Goal: Task Accomplishment & Management: Use online tool/utility

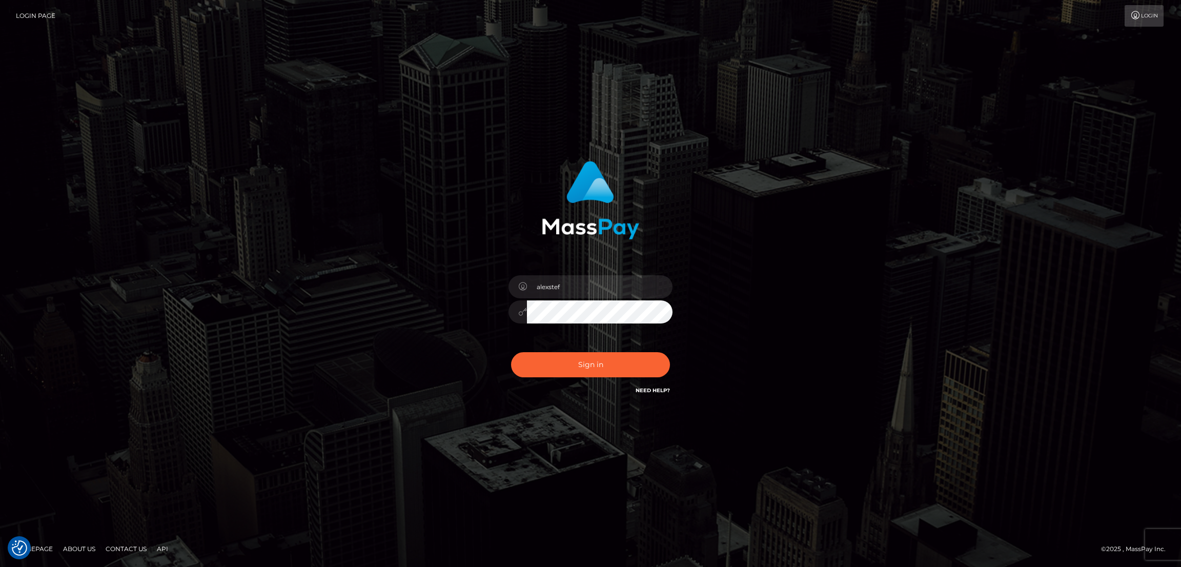
click at [553, 351] on div "Sign in Need Help?" at bounding box center [590, 369] width 179 height 46
click at [560, 359] on button "Sign in" at bounding box center [590, 364] width 159 height 25
type input "alexstef"
click at [559, 367] on button "Sign in" at bounding box center [590, 364] width 159 height 25
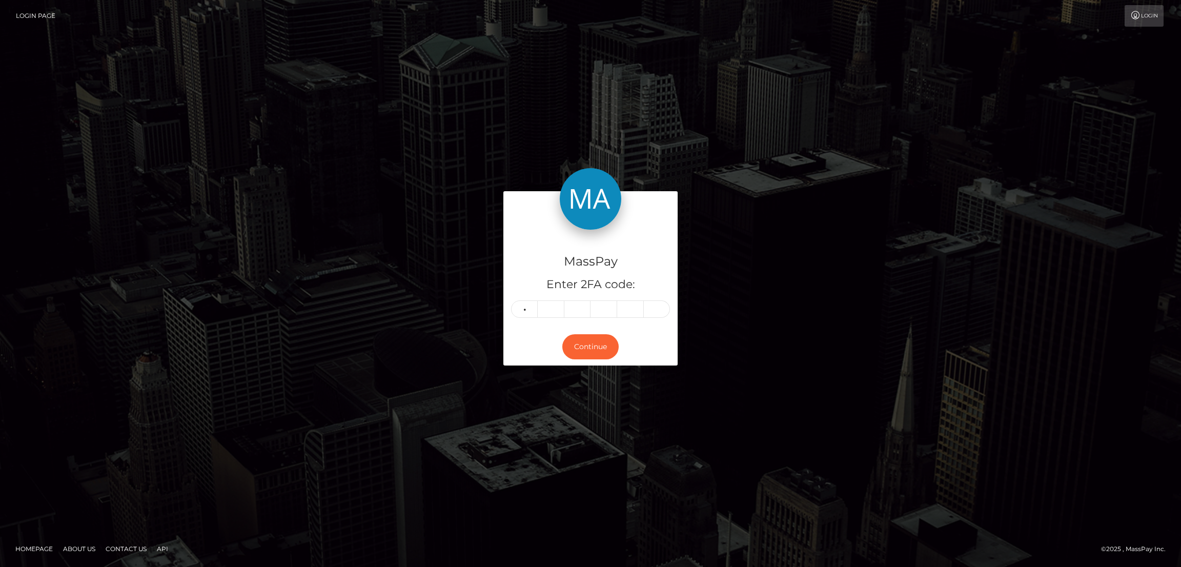
type input "9"
type input "6"
type input "8"
type input "4"
type input "7"
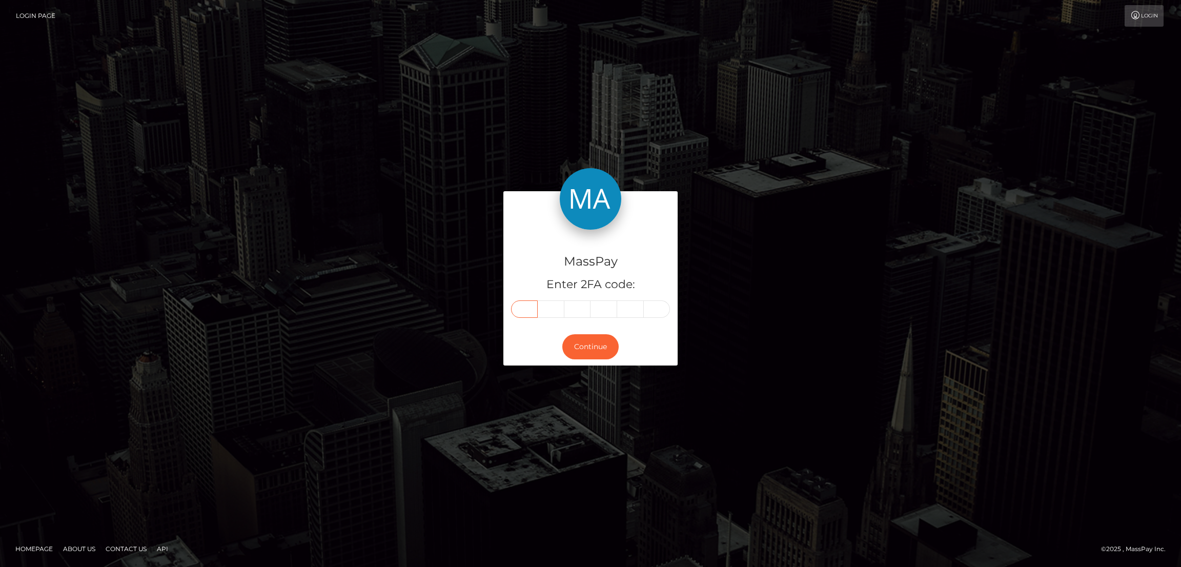
type input "9"
type input "6"
type input "8"
type input "7"
type input "4"
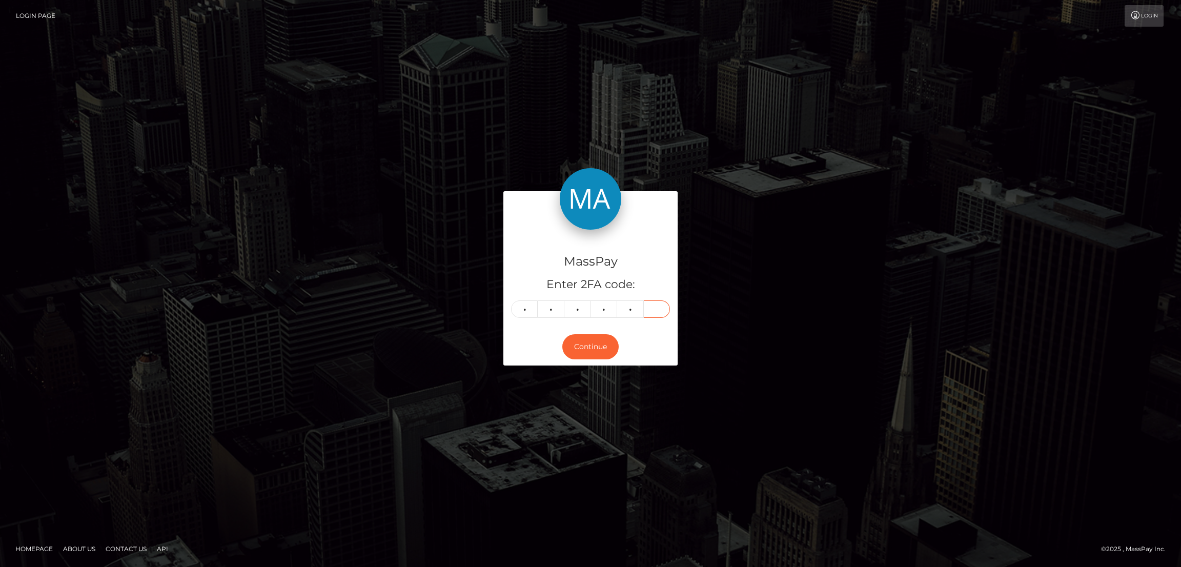
type input "9"
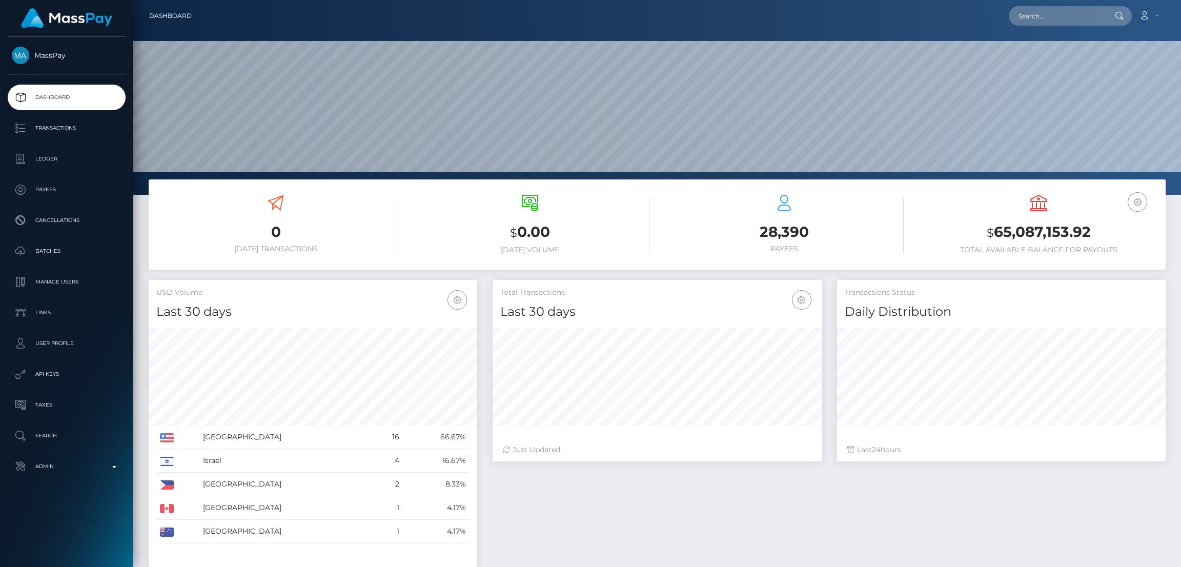
scroll to position [182, 329]
click at [1037, 21] on input "text" at bounding box center [1057, 15] width 96 height 19
paste input "84264"
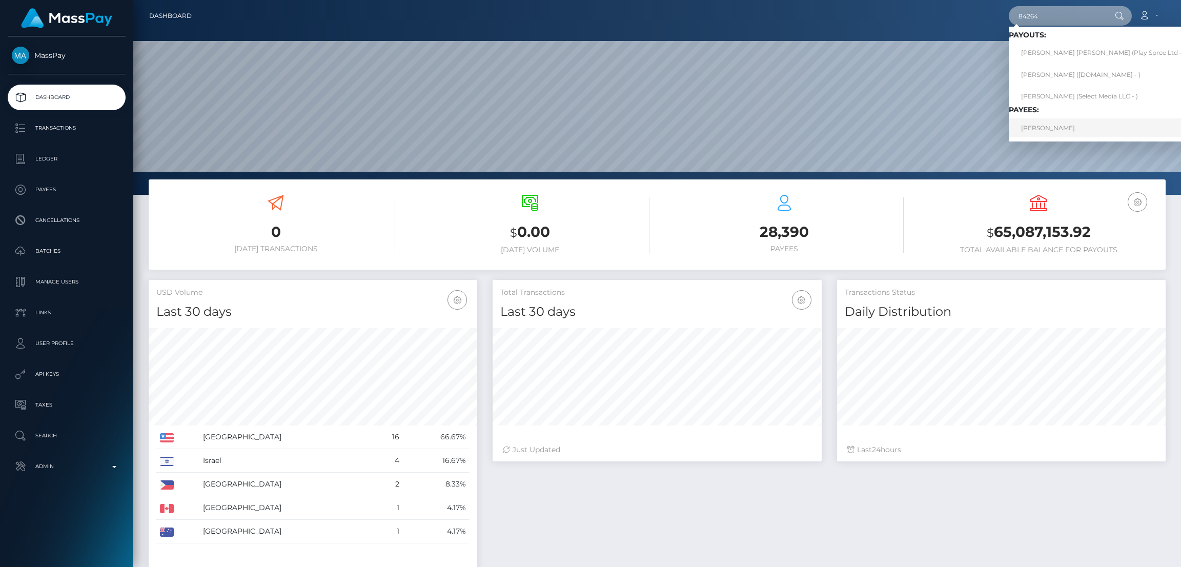
type input "84264"
click at [1060, 127] on link "Judy Erickson" at bounding box center [1103, 127] width 189 height 19
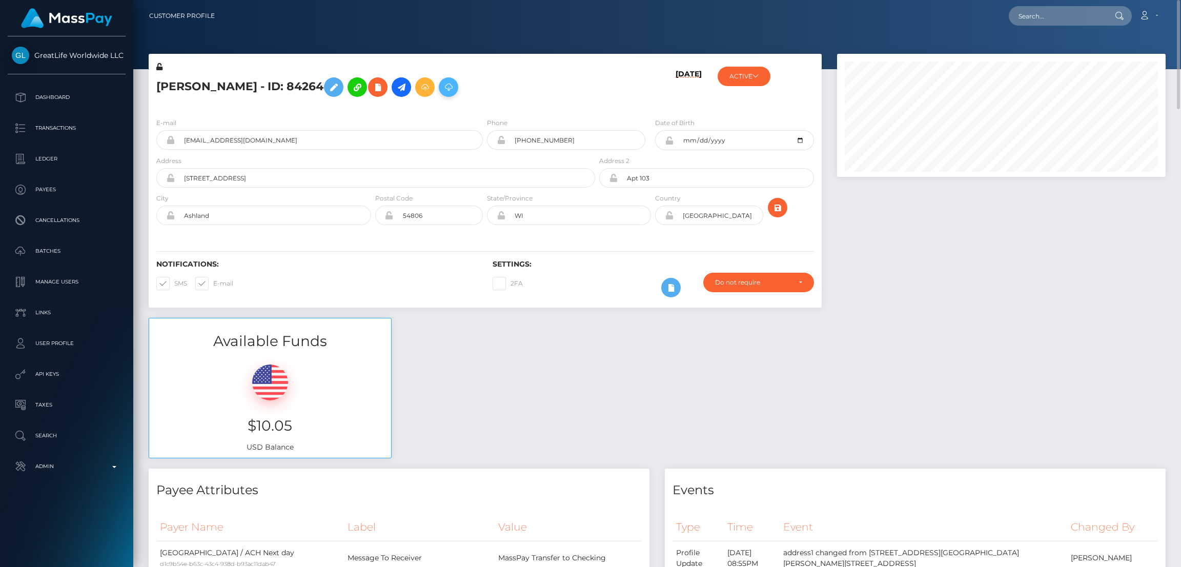
click at [442, 90] on icon at bounding box center [448, 87] width 12 height 13
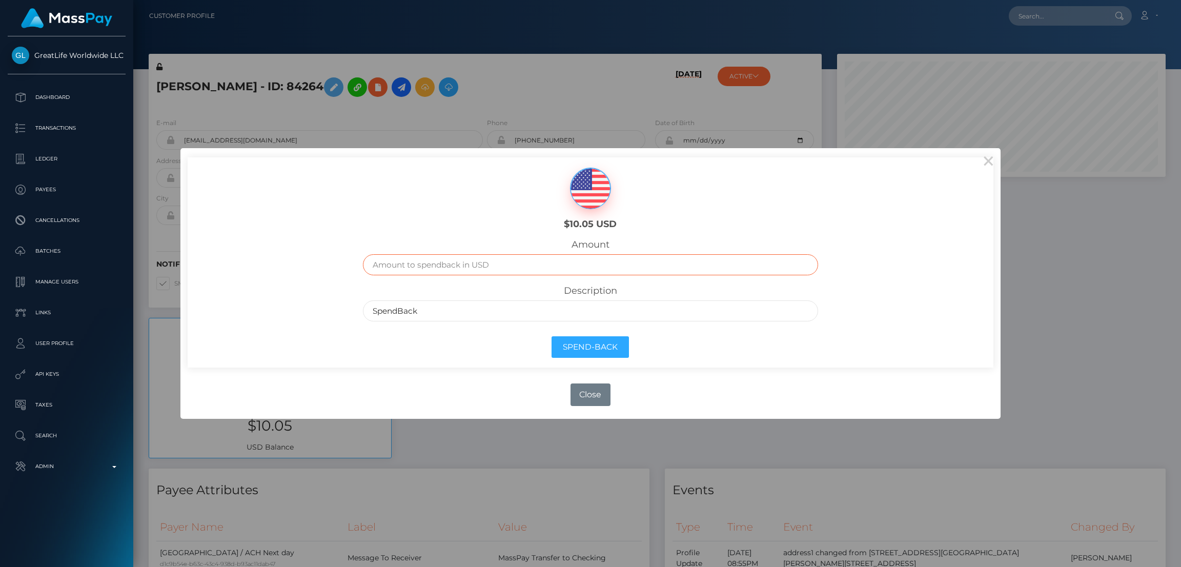
click at [459, 271] on input "text" at bounding box center [590, 264] width 455 height 21
type input "10.05"
click at [581, 350] on button "Spend-Back" at bounding box center [590, 347] width 77 height 22
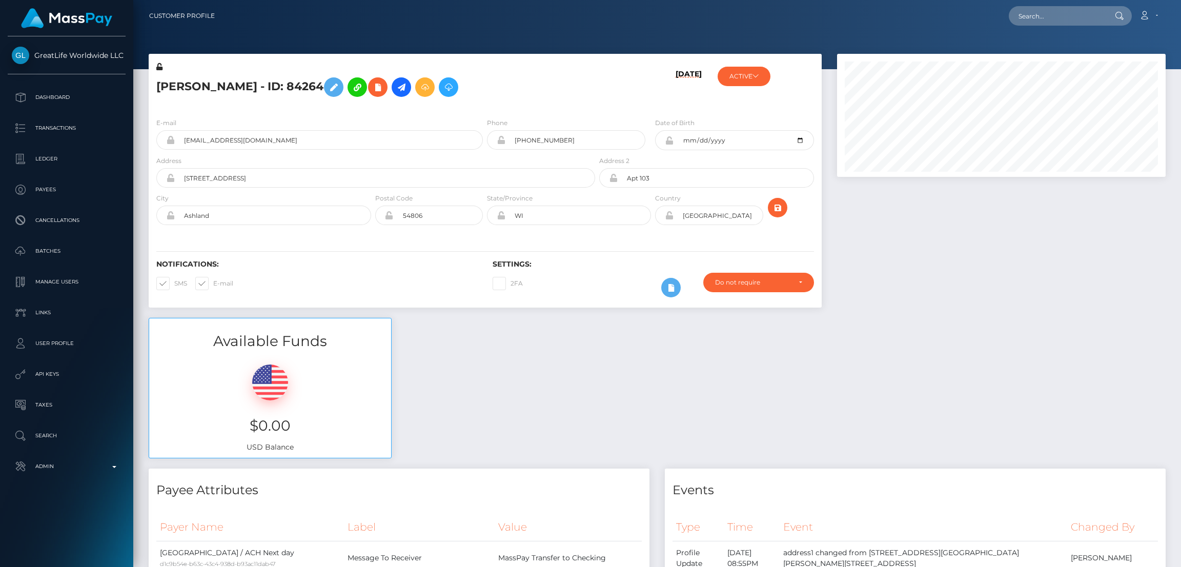
scroll to position [123, 329]
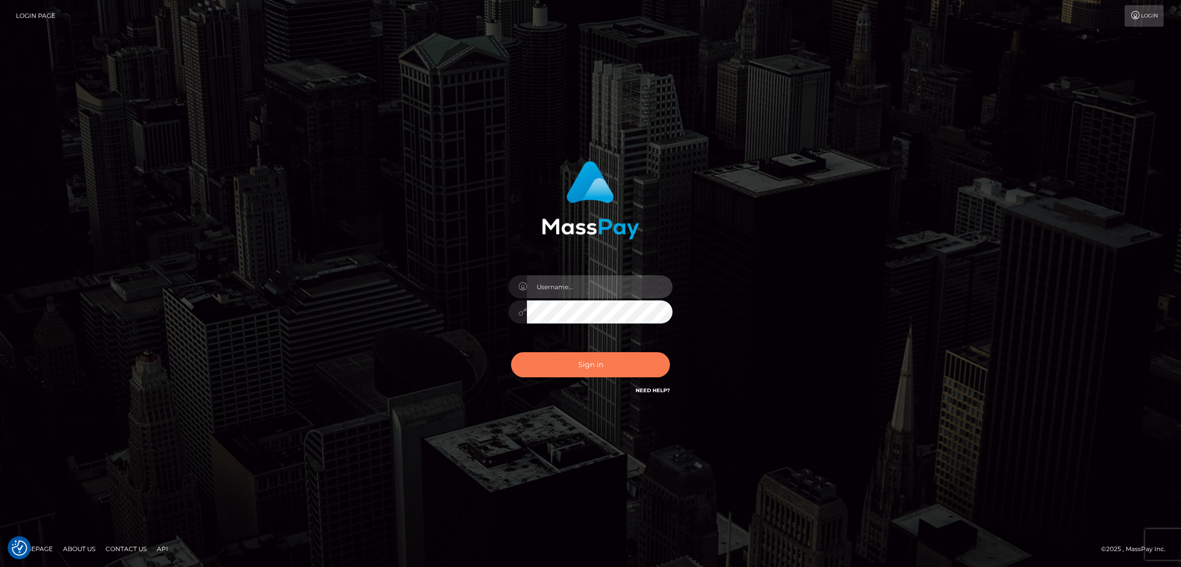
type input "alexstef"
click at [618, 367] on button "Sign in" at bounding box center [590, 364] width 159 height 25
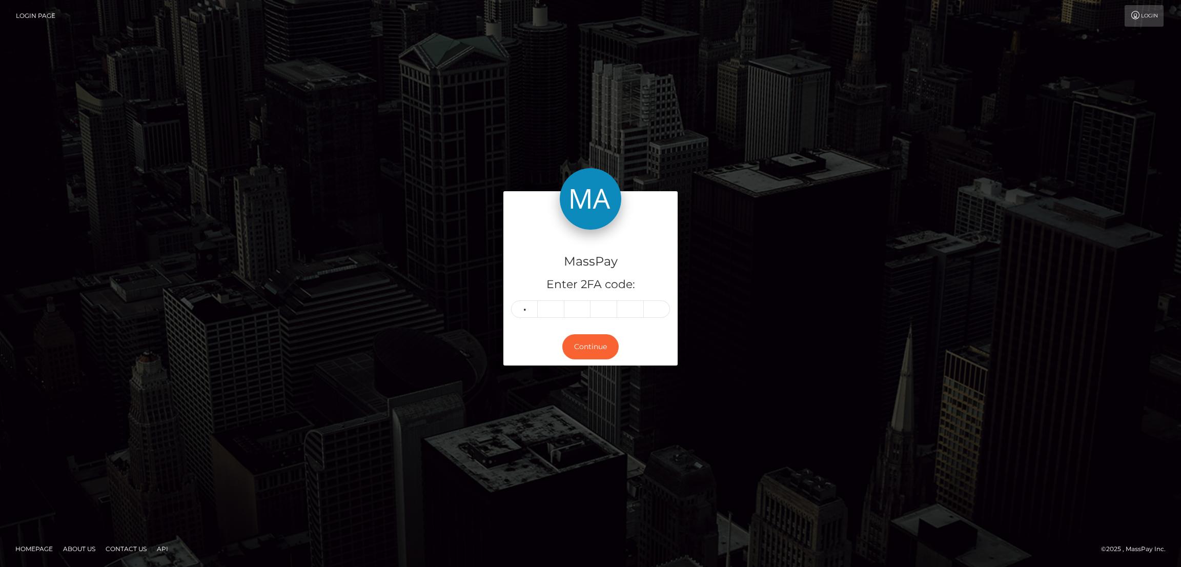
type input "4"
type input "6"
type input "5"
type input "7"
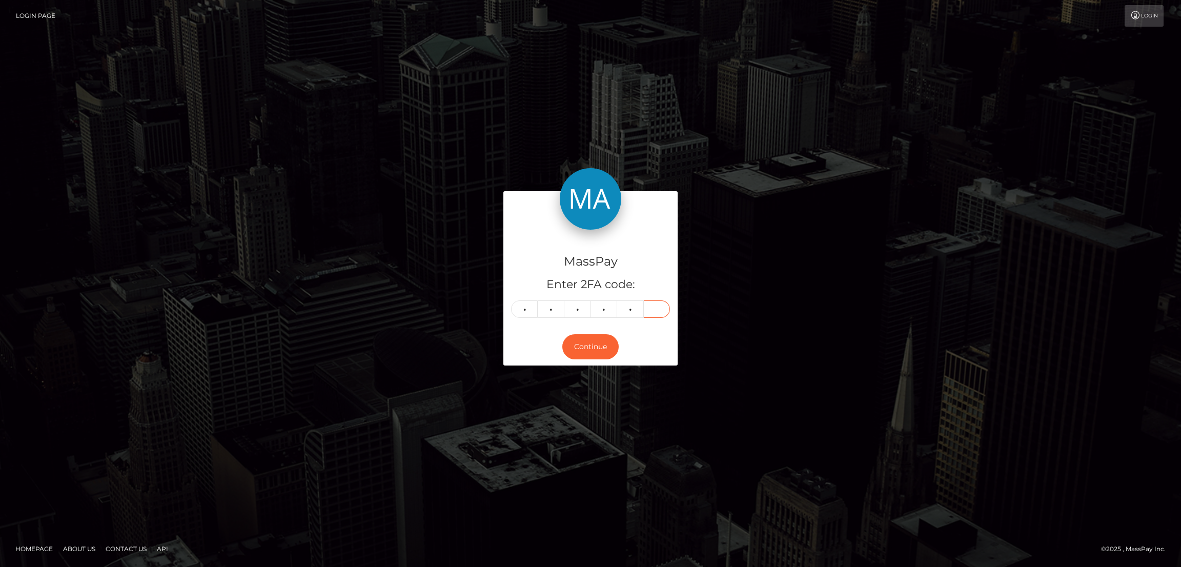
type input "6"
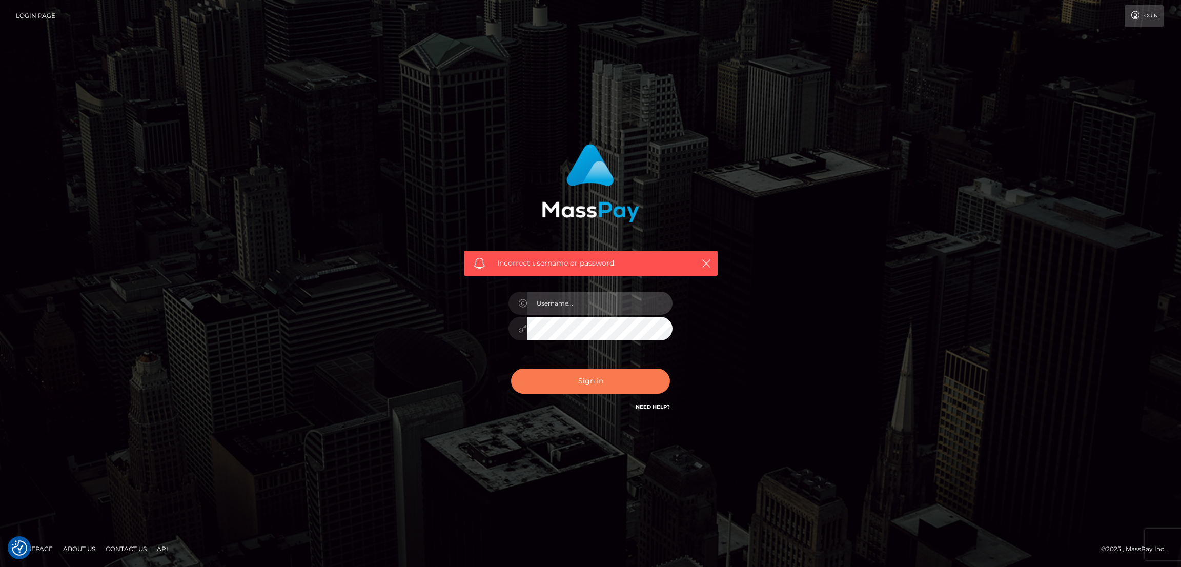
type input "alexstef"
click at [537, 378] on button "Sign in" at bounding box center [590, 381] width 159 height 25
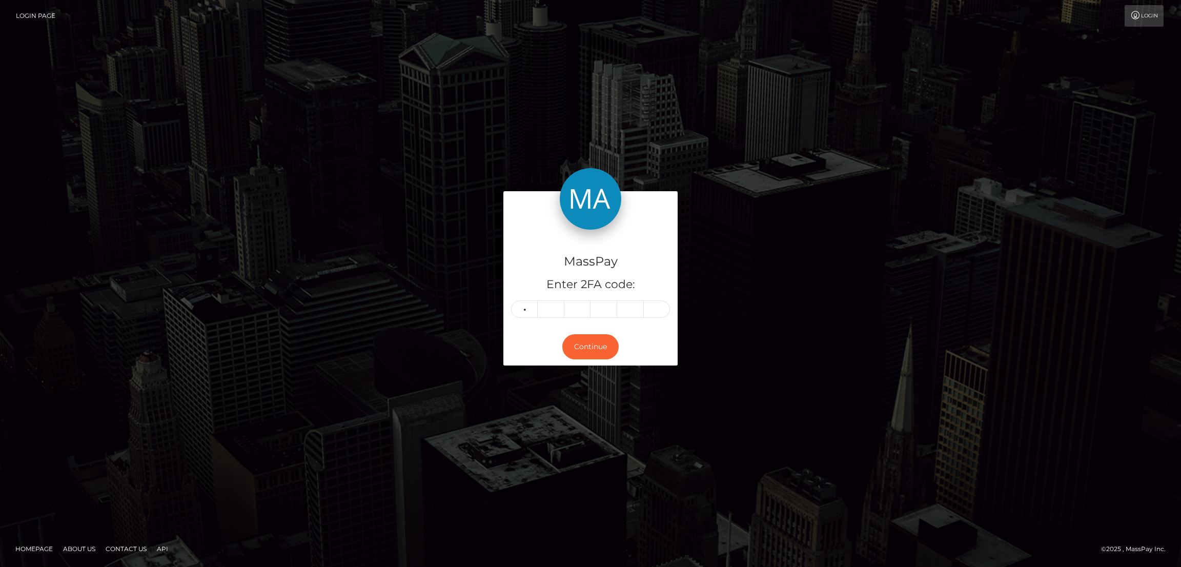
type input "9"
type input "7"
type input "9"
type input "3"
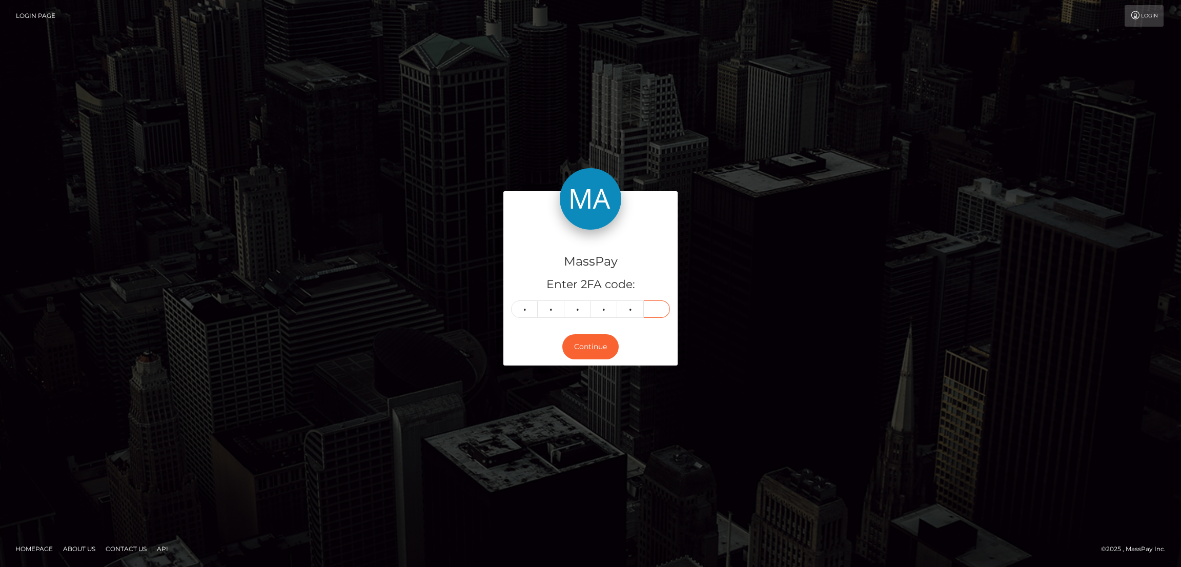
type input "9"
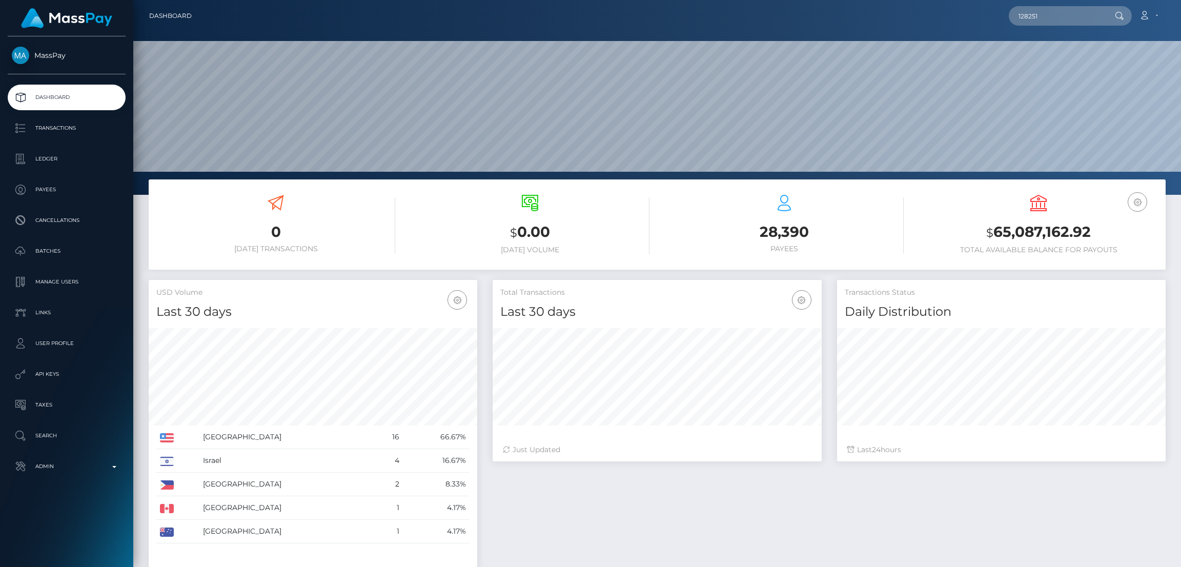
scroll to position [182, 329]
drag, startPoint x: 1020, startPoint y: 20, endPoint x: 1030, endPoint y: 19, distance: 9.8
click at [1023, 18] on input "128251" at bounding box center [1057, 15] width 96 height 19
paste input "MSPb256c96fe8b2df3"
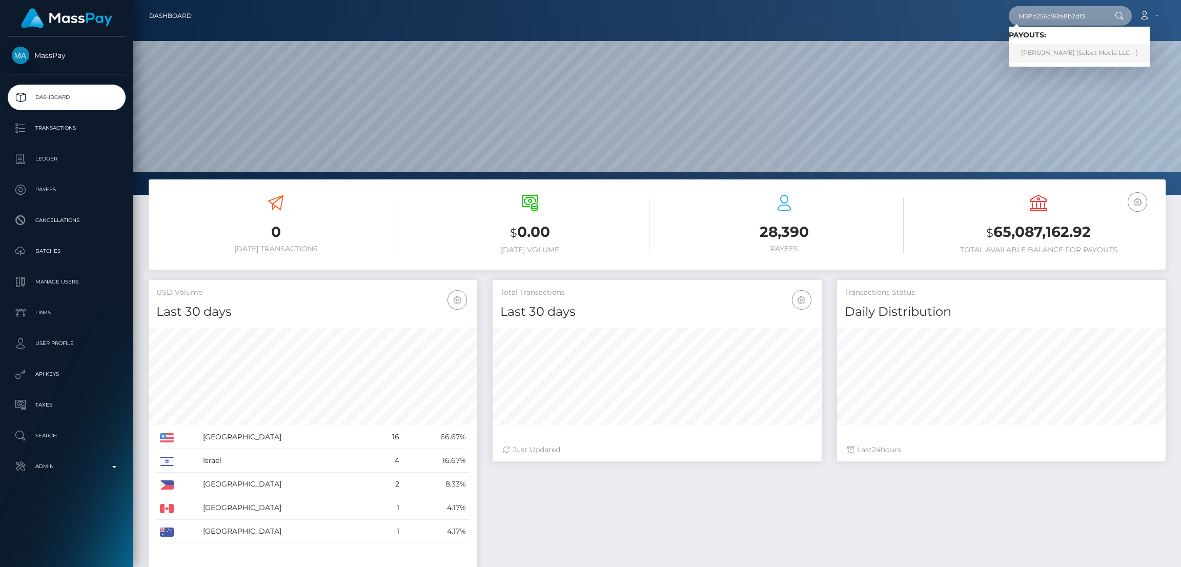
type input "MSPb256c96fe8b2df3"
click at [1077, 53] on link "Filomena Carrillo Martinez (Select Media LLC - )" at bounding box center [1080, 53] width 142 height 19
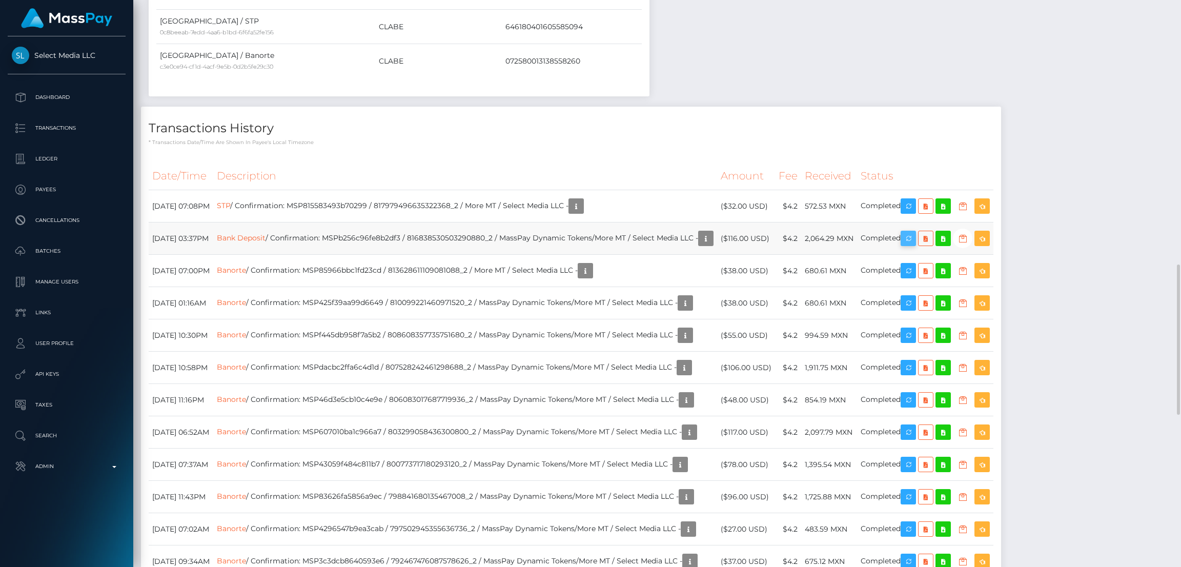
scroll to position [123, 329]
click at [915, 245] on icon "button" at bounding box center [908, 238] width 12 height 13
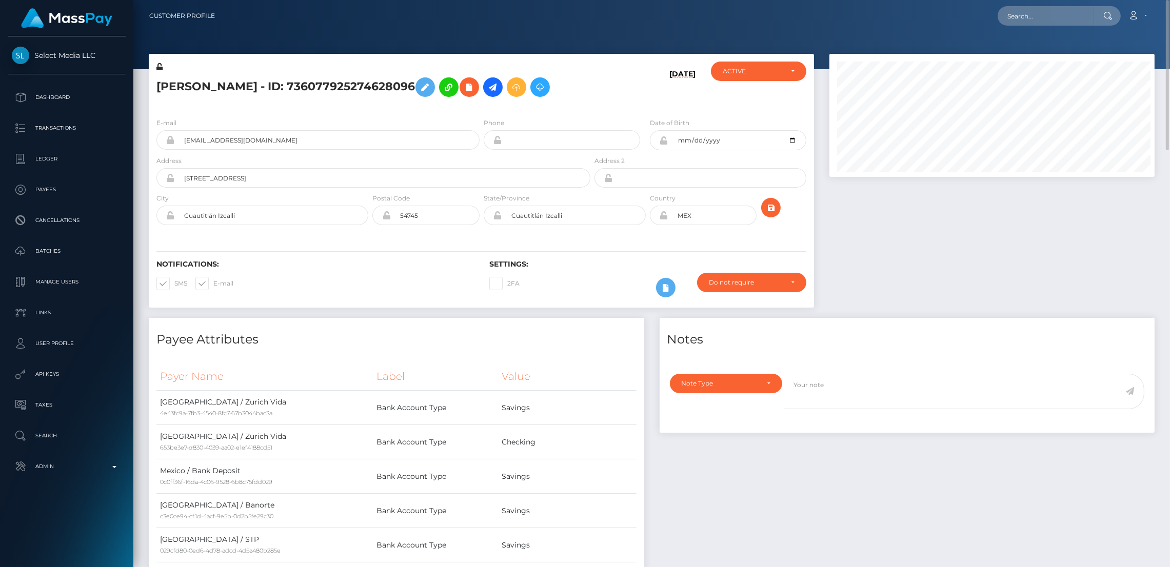
scroll to position [123, 325]
drag, startPoint x: 1024, startPoint y: 17, endPoint x: 1014, endPoint y: 19, distance: 10.5
click at [1024, 17] on input "text" at bounding box center [1045, 15] width 96 height 19
paste input "charmedmollytha@gmail.com"
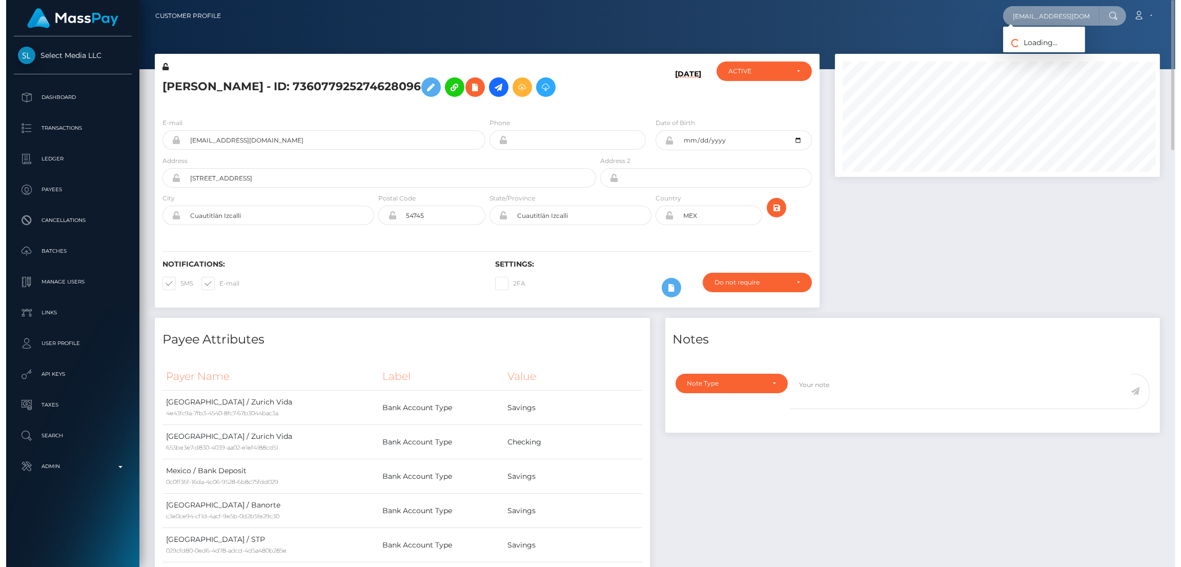
scroll to position [0, 18]
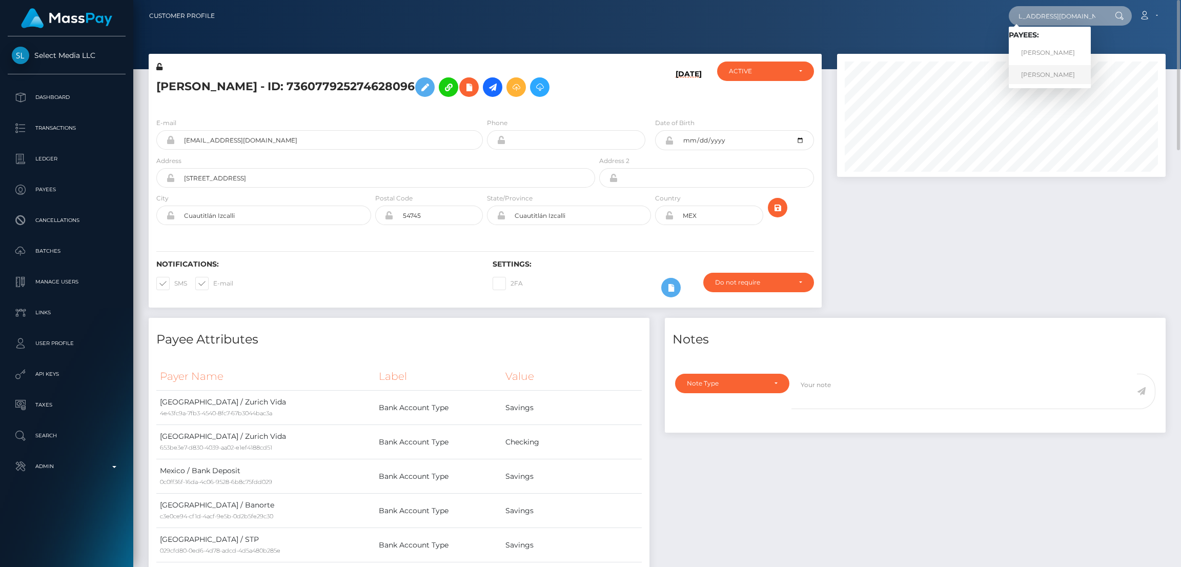
type input "charmedmollytha@gmail.com"
click at [1049, 72] on link "Lara Bolzi" at bounding box center [1050, 74] width 82 height 19
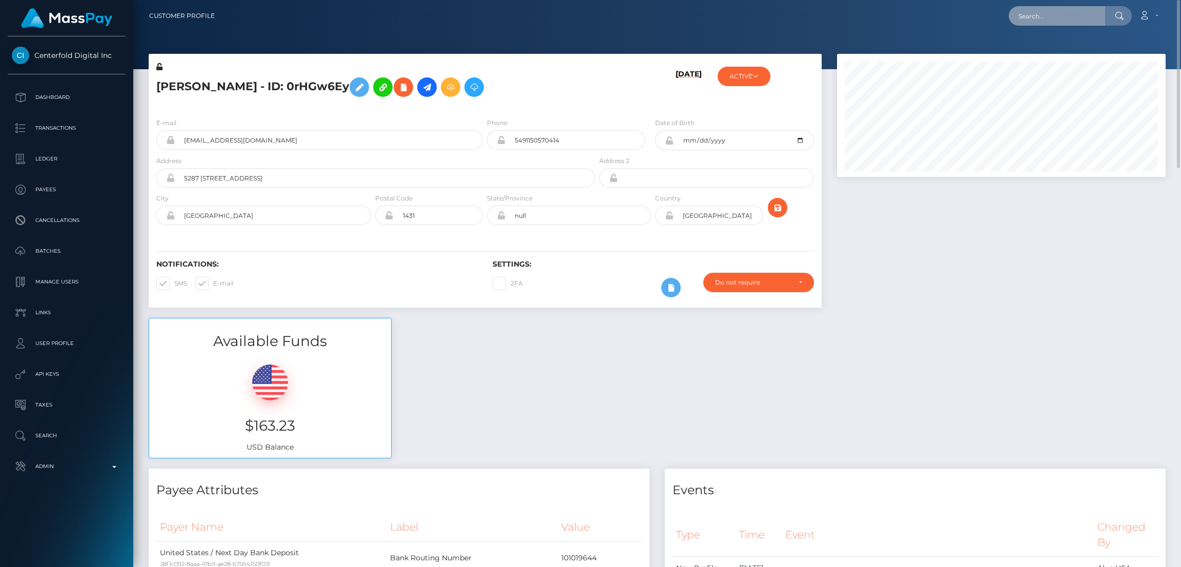
click at [1013, 20] on input "text" at bounding box center [1057, 15] width 96 height 19
paste input "d466a891-7c36-11f0-8023-0266f44cc279"
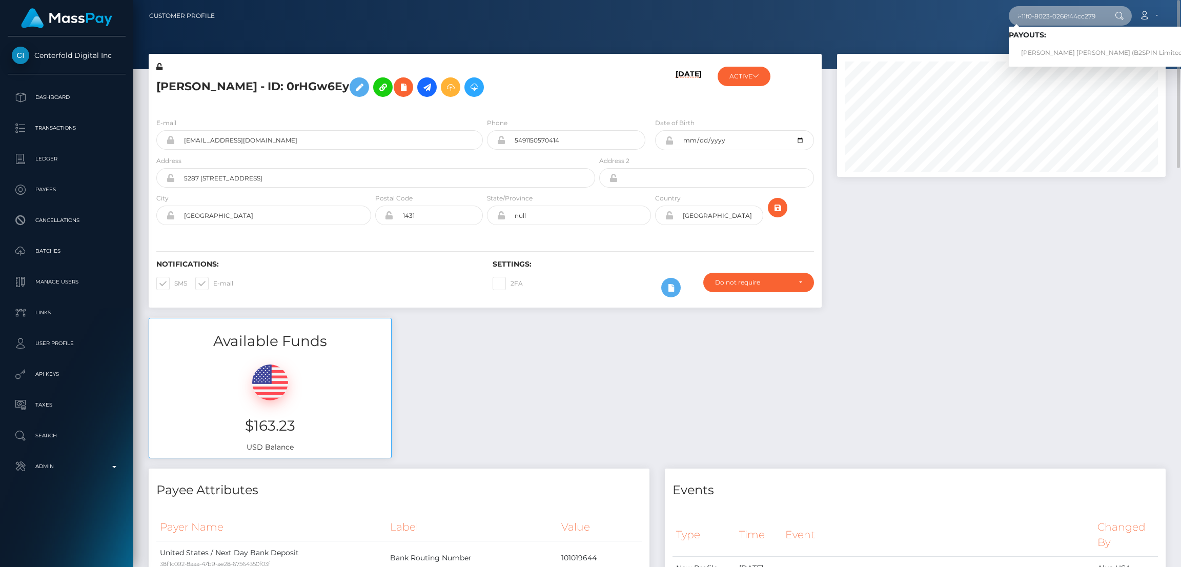
type input "d466a891-7c36-11f0-8023-0266f44cc279"
click at [1057, 49] on link "ANDREW REKSMY CHHEM (B2SPIN Limited - )" at bounding box center [1106, 53] width 194 height 19
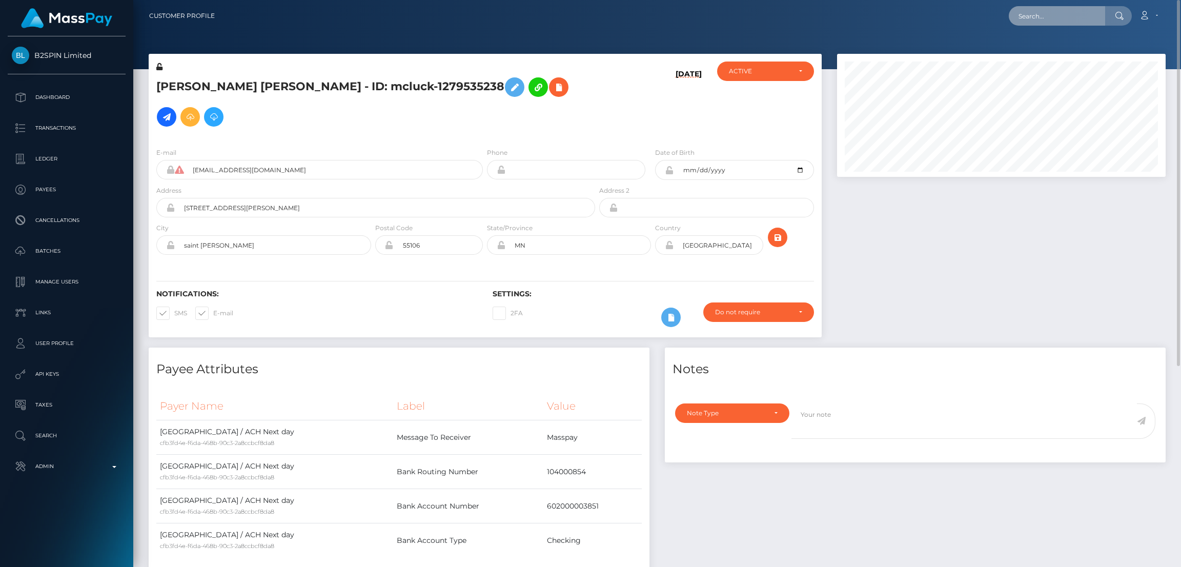
click at [1062, 24] on input "text" at bounding box center [1057, 15] width 96 height 19
paste input "68b58047e8e2b"
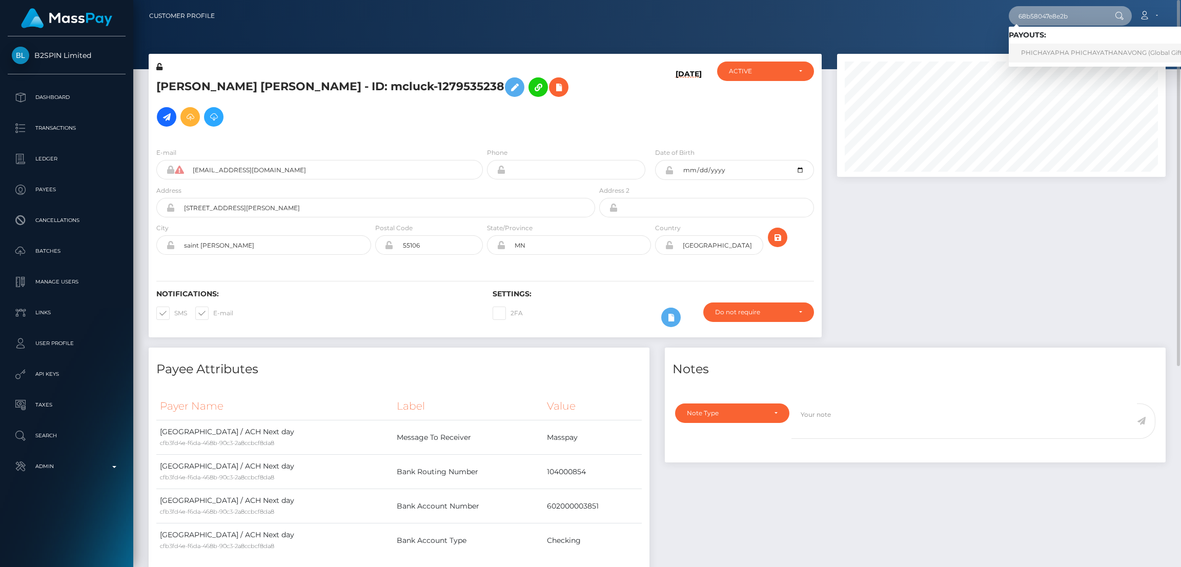
type input "68b58047e8e2b"
click at [1059, 47] on link "PHICHAYAPHA PHICHAYATHANAVONG (Global Gifting Technologies Inc - Throne)" at bounding box center [1148, 53] width 278 height 19
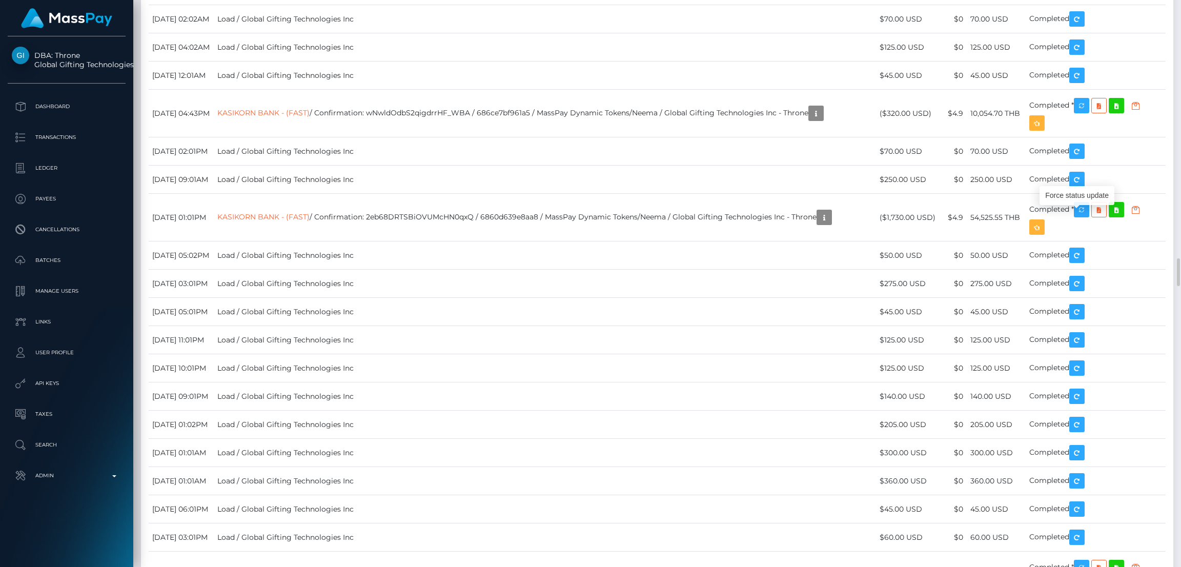
scroll to position [123, 329]
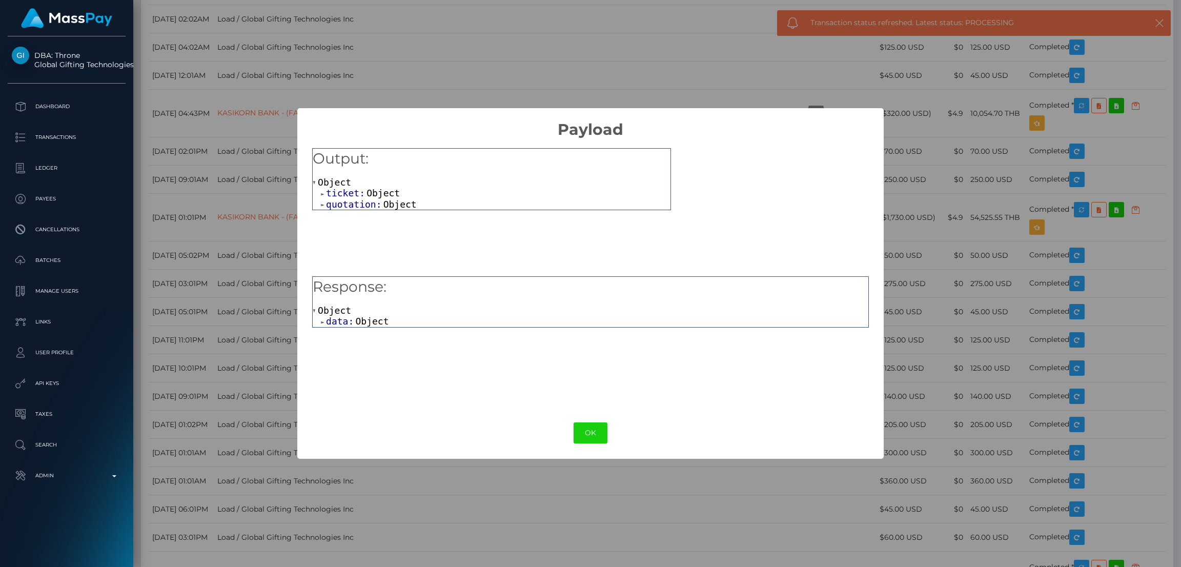
click at [374, 324] on span "Object" at bounding box center [371, 321] width 33 height 11
click at [384, 332] on span "Object" at bounding box center [391, 332] width 33 height 11
click at [586, 426] on button "OK" at bounding box center [591, 432] width 34 height 21
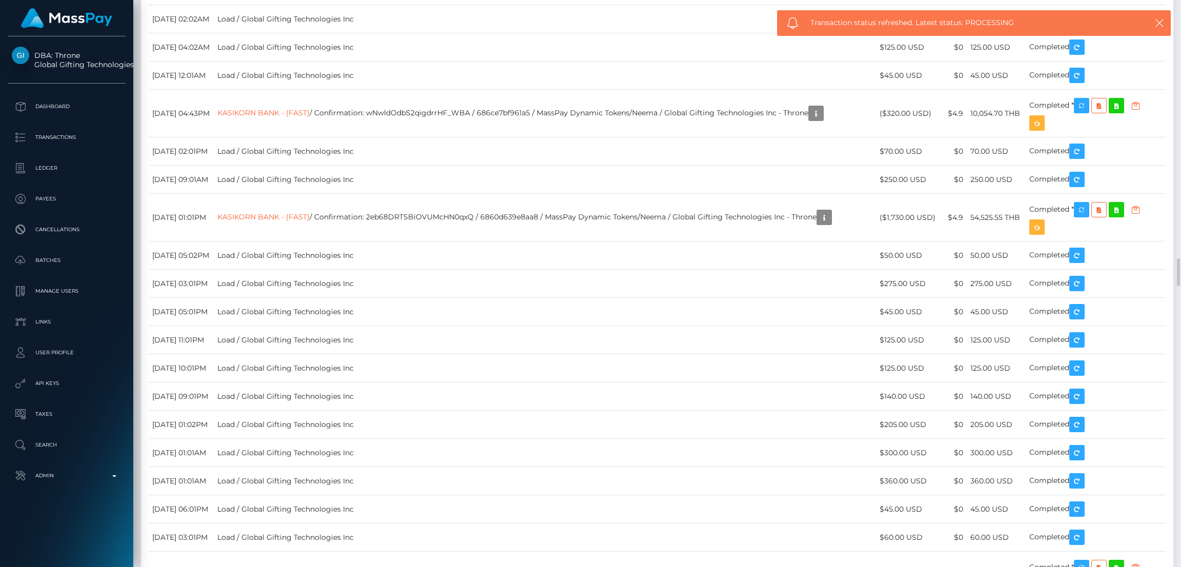
copy td "KASIKORNBANK PUBLIC COMPANY LTD. / 68b58047e8e2b / MassPay Dynamic Tokens/DeeMo…"
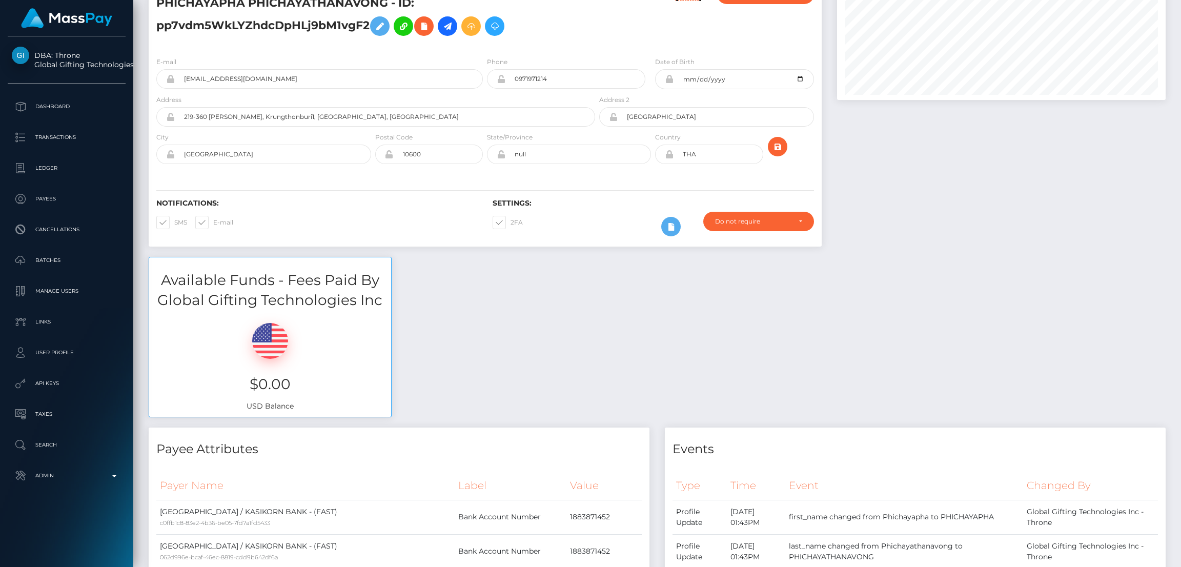
scroll to position [0, 0]
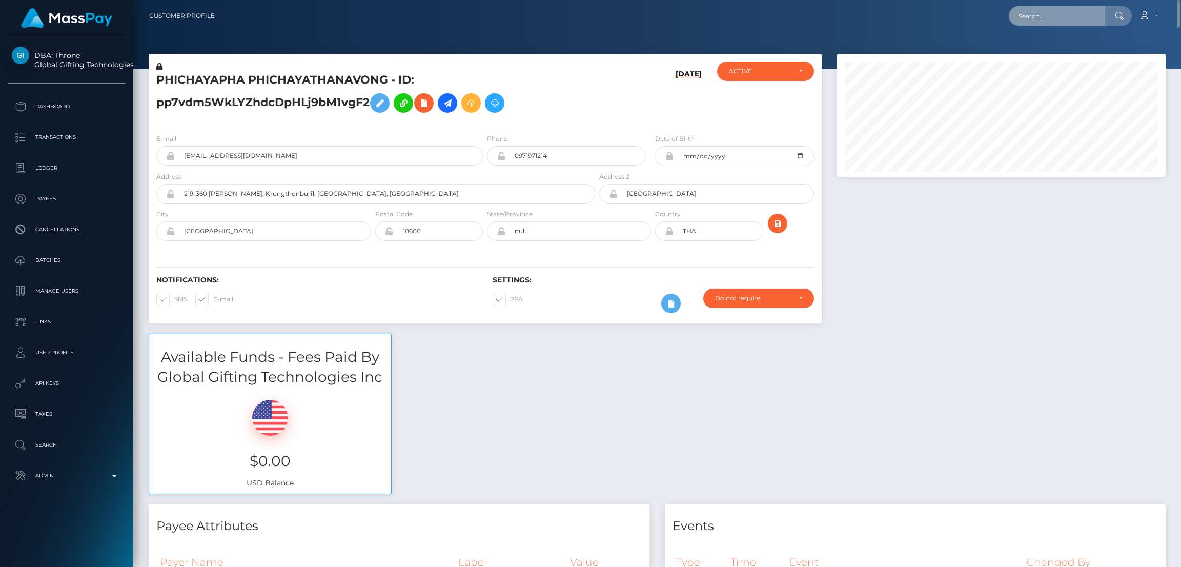
click at [1075, 18] on input "text" at bounding box center [1057, 15] width 96 height 19
paste input "5c519bfe-8653-4b36-a937-e374230e501d"
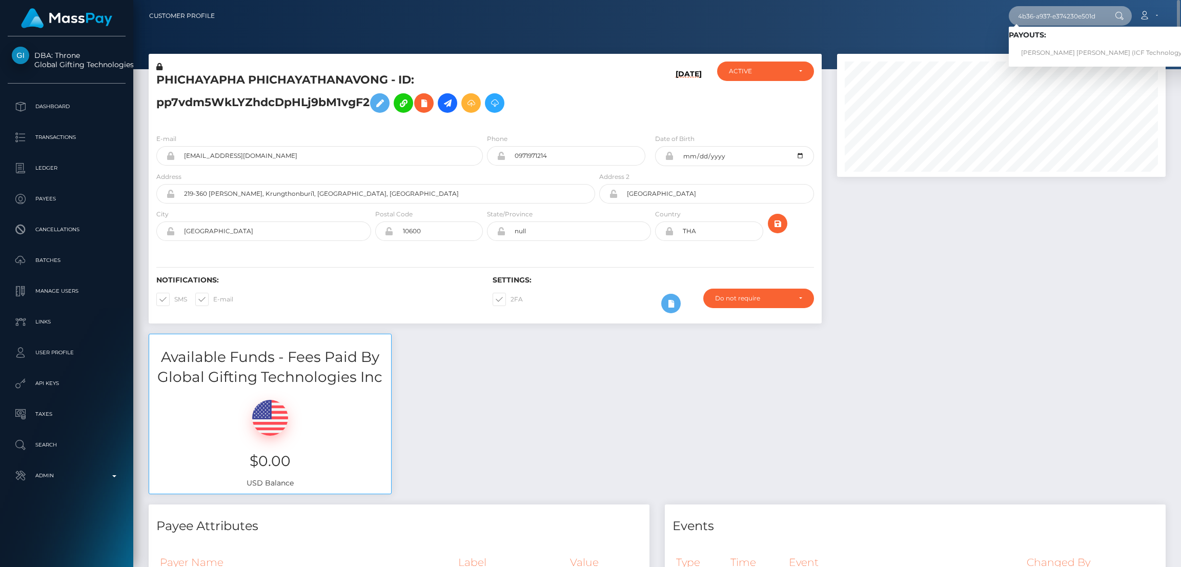
type input "5c519bfe-8653-4b36-a937-e374230e501d"
click at [1064, 51] on link "GRAHAM ANDREW COOPER (ICF Technology, Inc. - )" at bounding box center [1113, 53] width 208 height 19
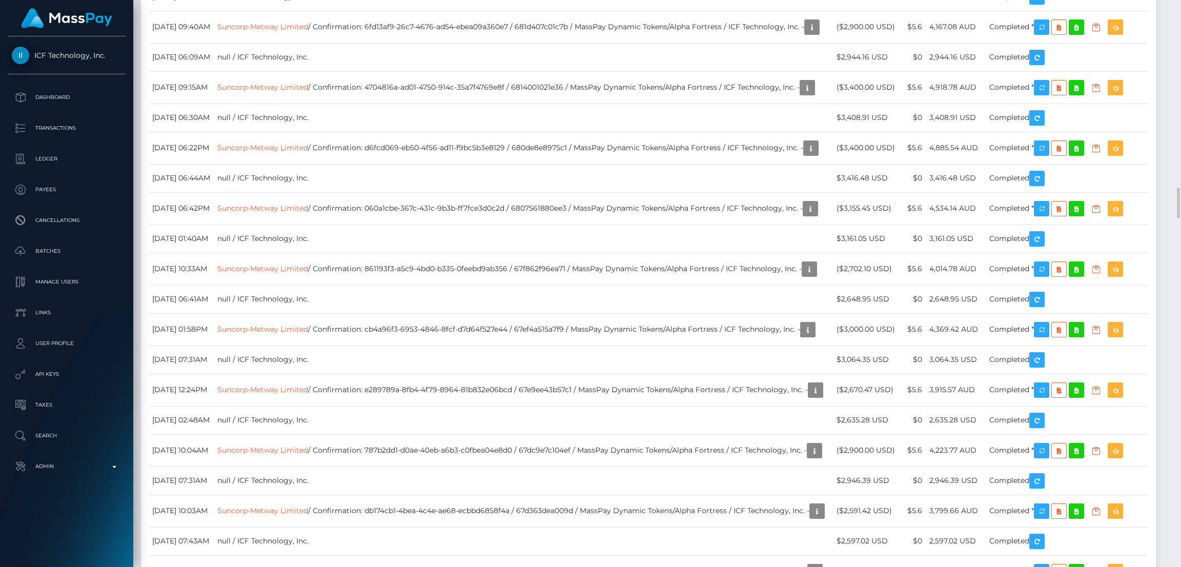
scroll to position [123, 329]
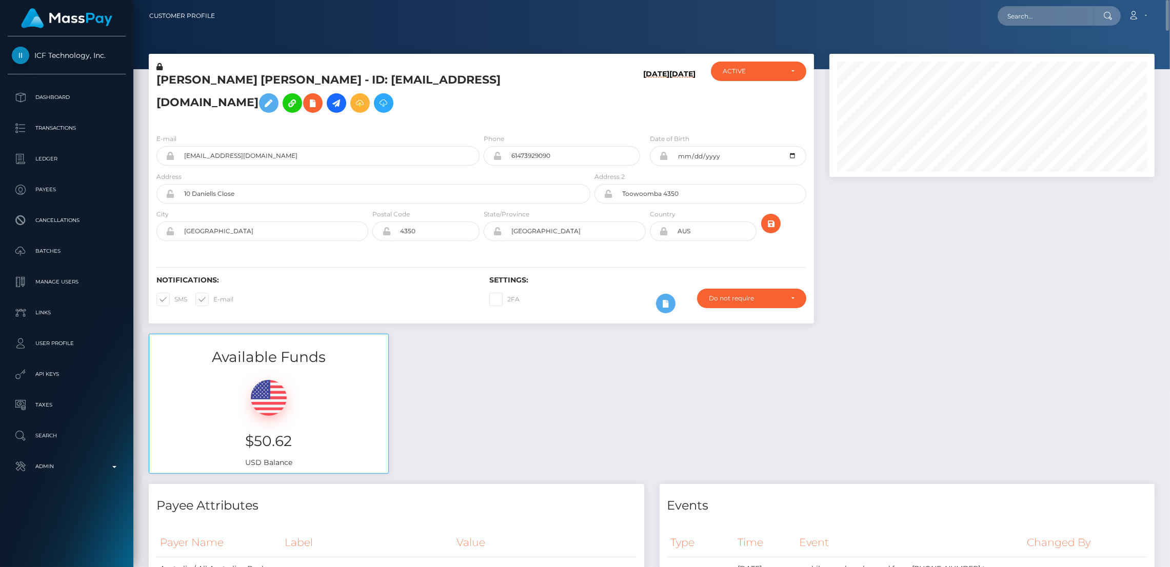
scroll to position [512598, 512396]
click at [1033, 23] on input "text" at bounding box center [1045, 15] width 96 height 19
paste input "poact_jjEq5nwE5Zmm"
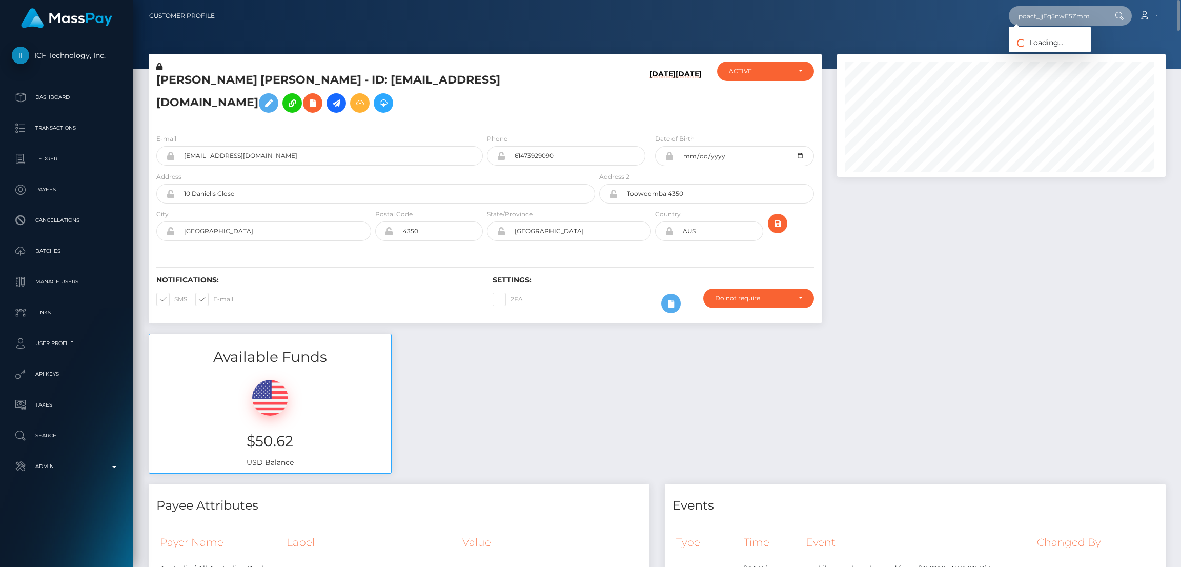
scroll to position [123, 329]
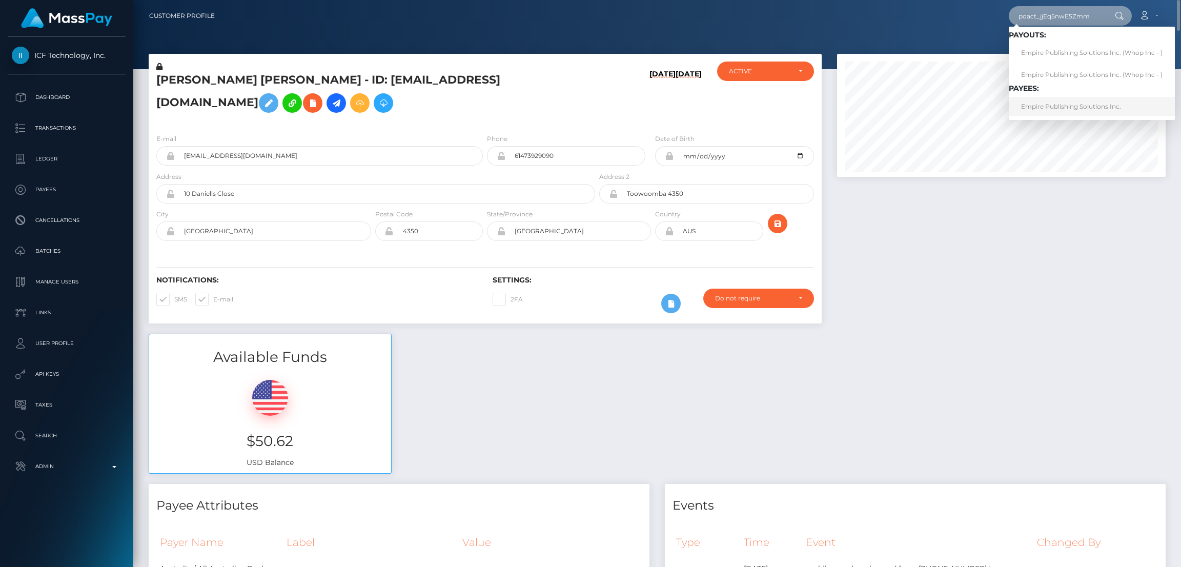
type input "poact_jjEq5nwE5Zmm"
click at [1042, 111] on link "Empire Publishing Solutions Inc." at bounding box center [1092, 106] width 166 height 19
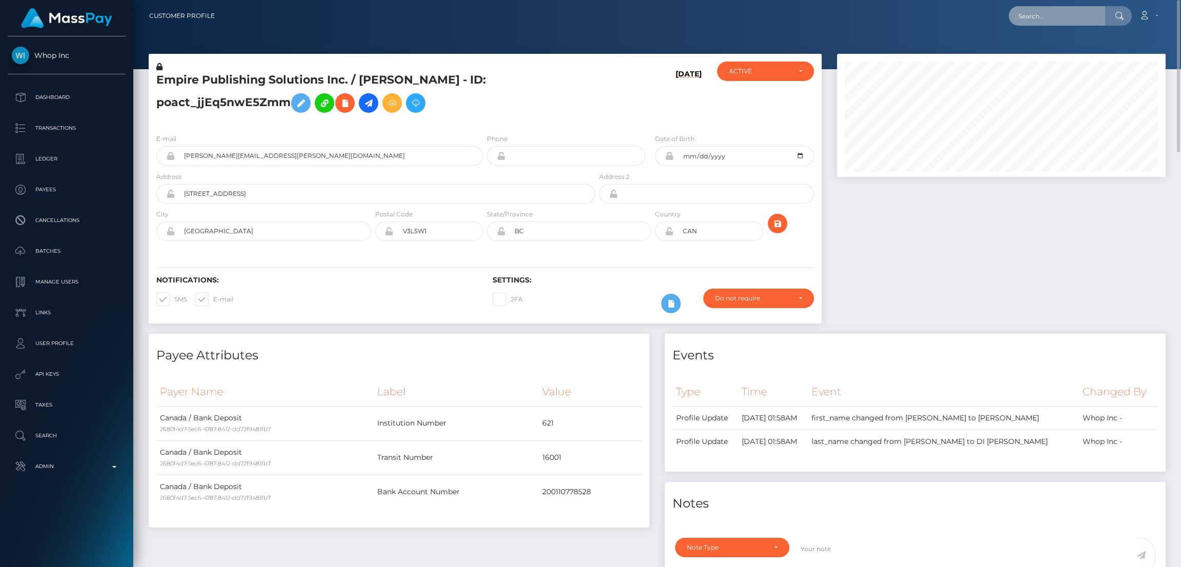
click at [1037, 10] on input "text" at bounding box center [1057, 15] width 96 height 19
paste input "poact_nH9tJMZ1tuqU"
type input "poact_nH9tJMZ1tuqU"
click at [1061, 49] on link "Guga Papava" at bounding box center [1050, 53] width 82 height 19
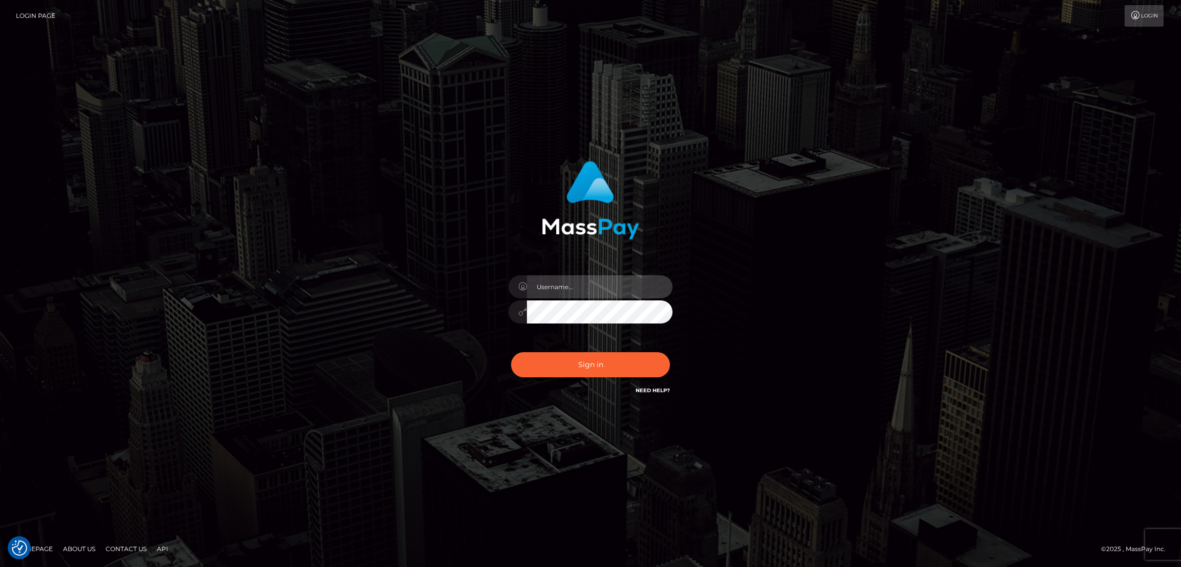
type input "alexstef"
click at [565, 350] on div "Sign in Need Help?" at bounding box center [590, 369] width 179 height 46
click at [571, 356] on button "Sign in" at bounding box center [590, 364] width 159 height 25
type input "alexstef"
click at [571, 356] on button "Sign in" at bounding box center [590, 364] width 159 height 25
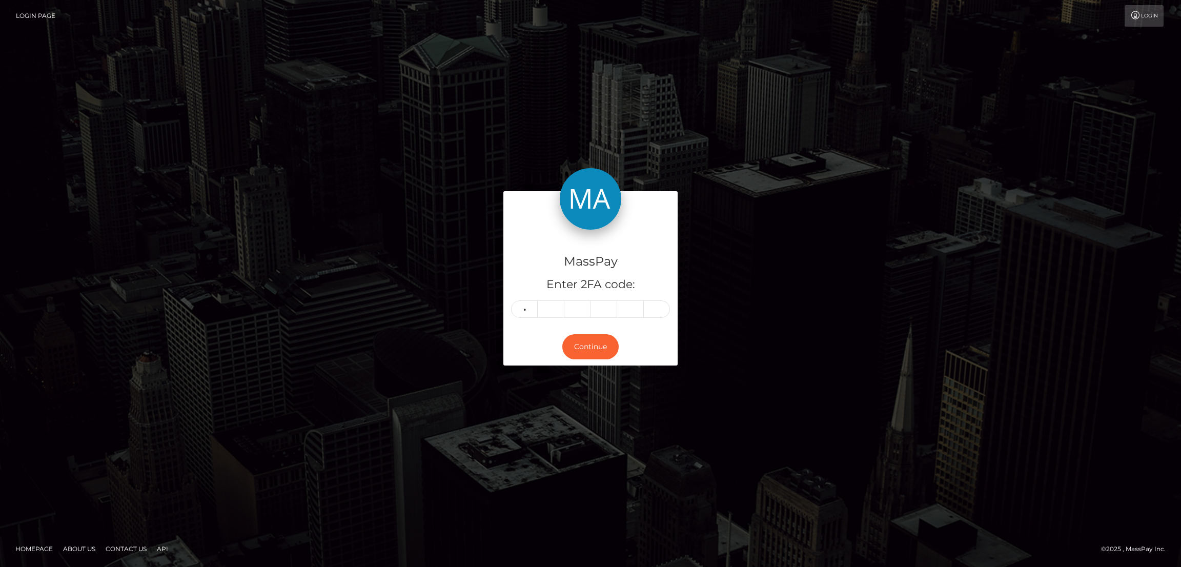
type input "2"
type input "6"
type input "0"
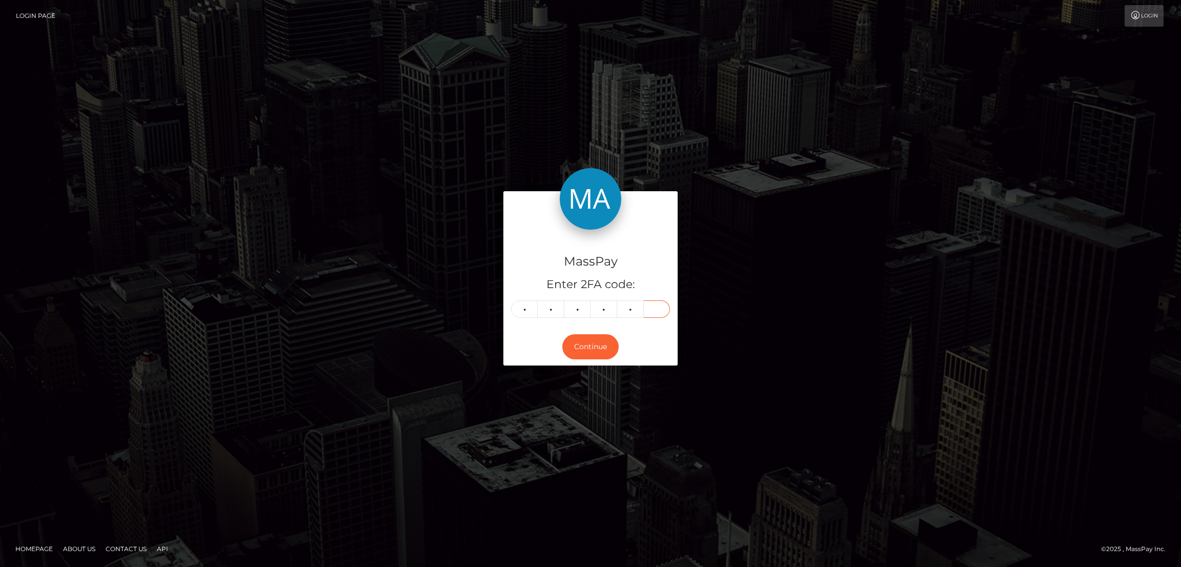
type input "8"
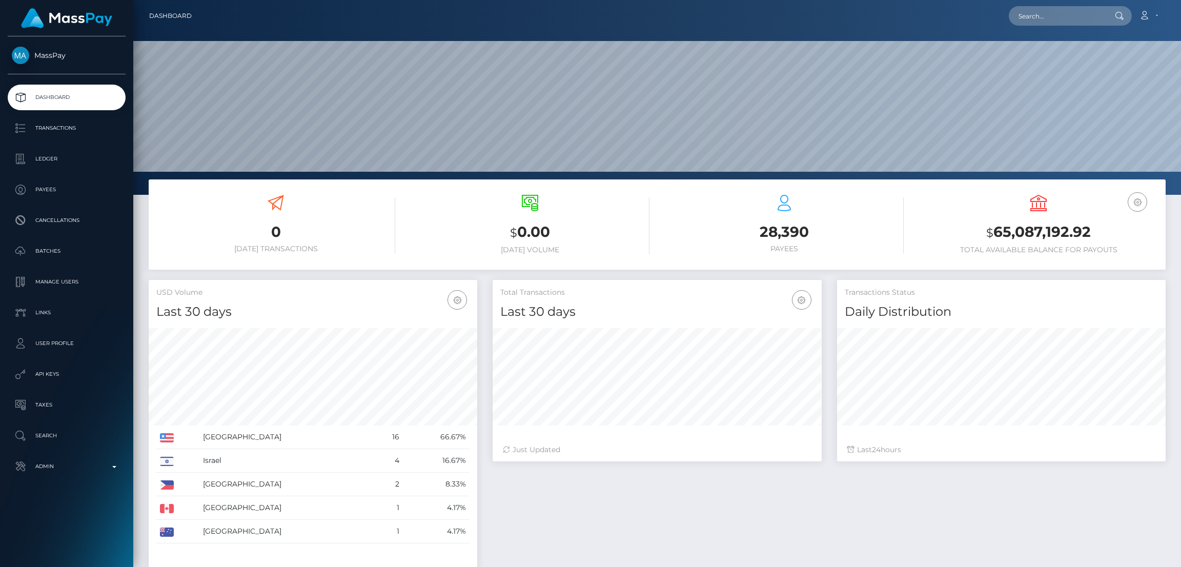
scroll to position [182, 329]
click at [1036, 16] on input "text" at bounding box center [1057, 15] width 96 height 19
paste input "charmedmollytha@gmail.com"
type input "charmedmollytha@gmail.com"
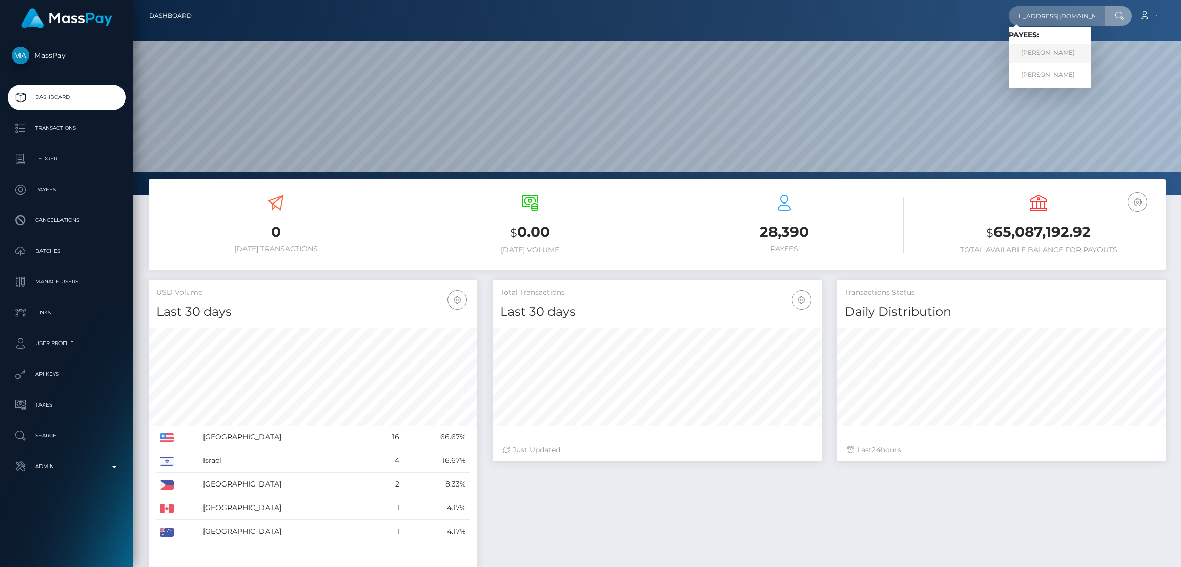
click at [1067, 50] on link "Lara Bolzi" at bounding box center [1050, 53] width 82 height 19
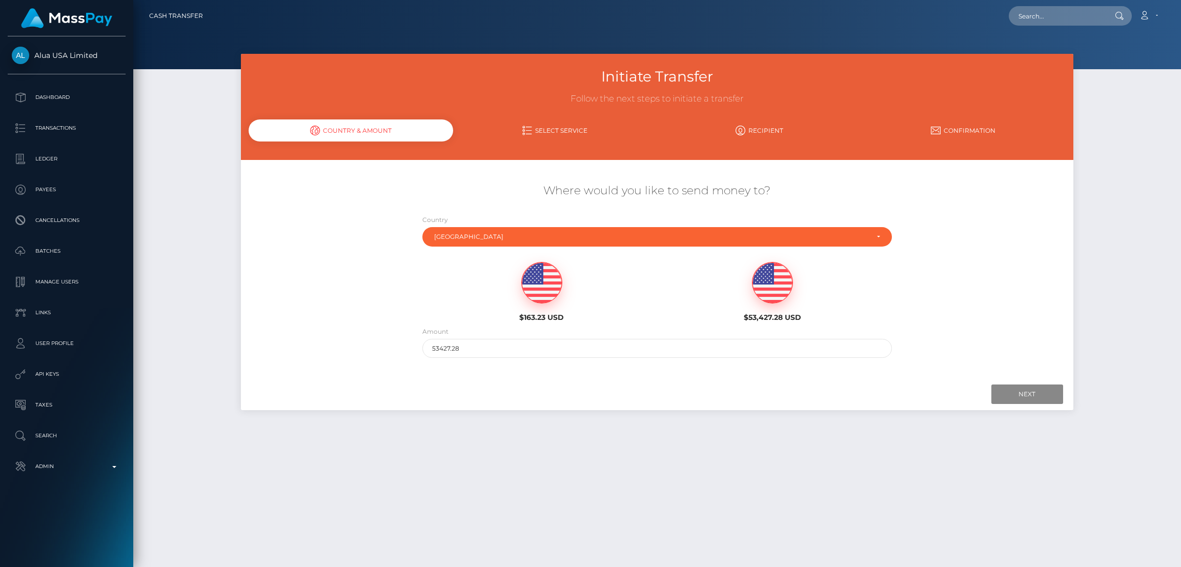
click at [554, 296] on img at bounding box center [542, 283] width 40 height 41
type input "163.23"
click at [1011, 394] on input "Next" at bounding box center [1028, 394] width 72 height 19
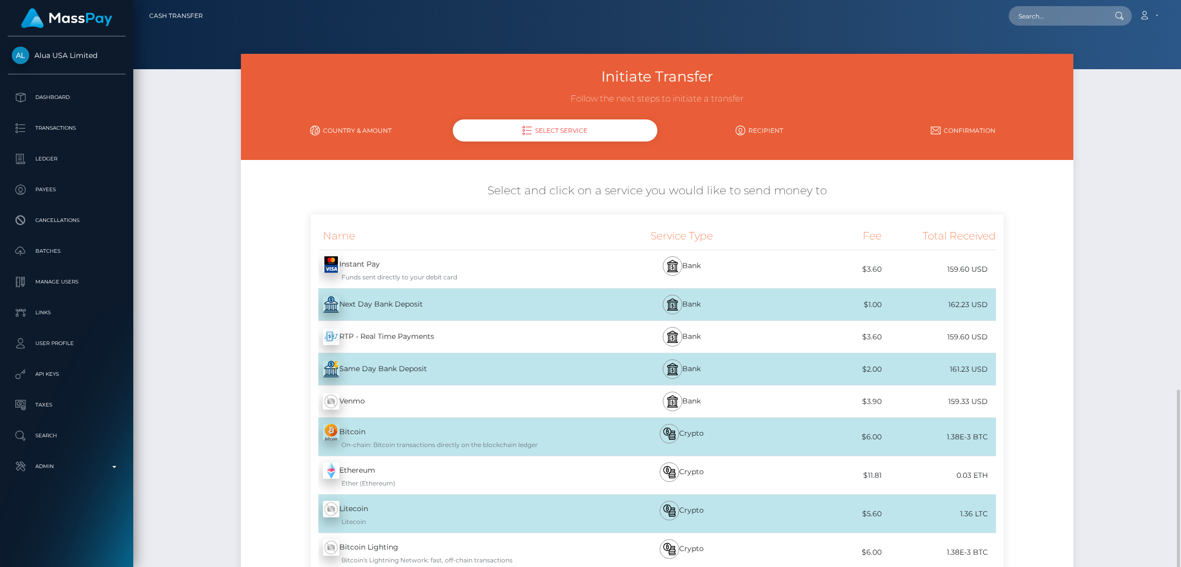
scroll to position [251, 0]
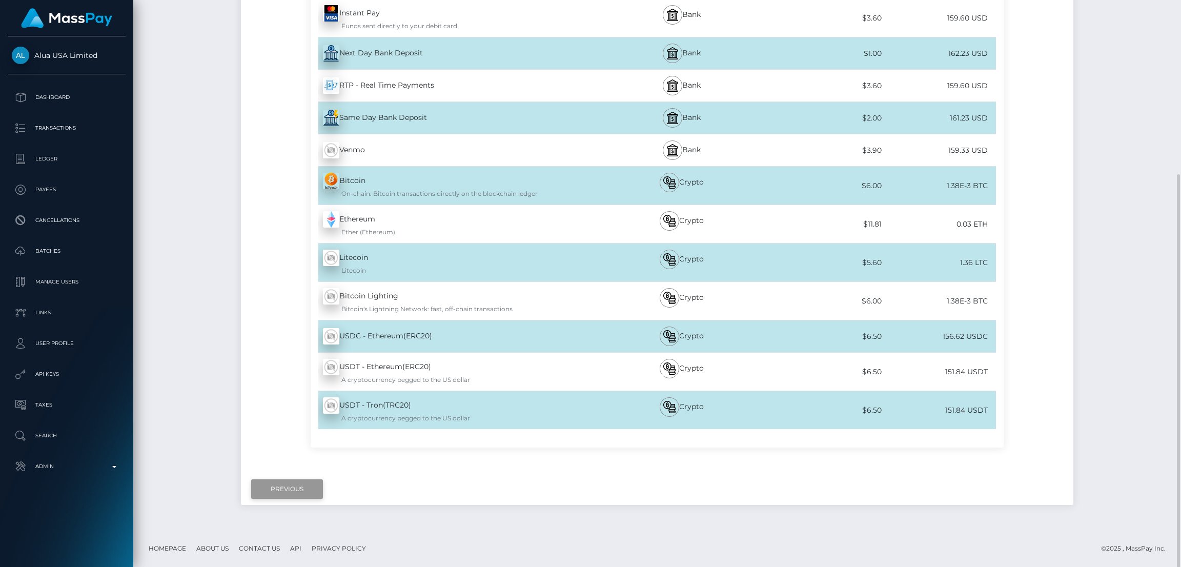
click at [306, 489] on input "Previous" at bounding box center [287, 488] width 72 height 19
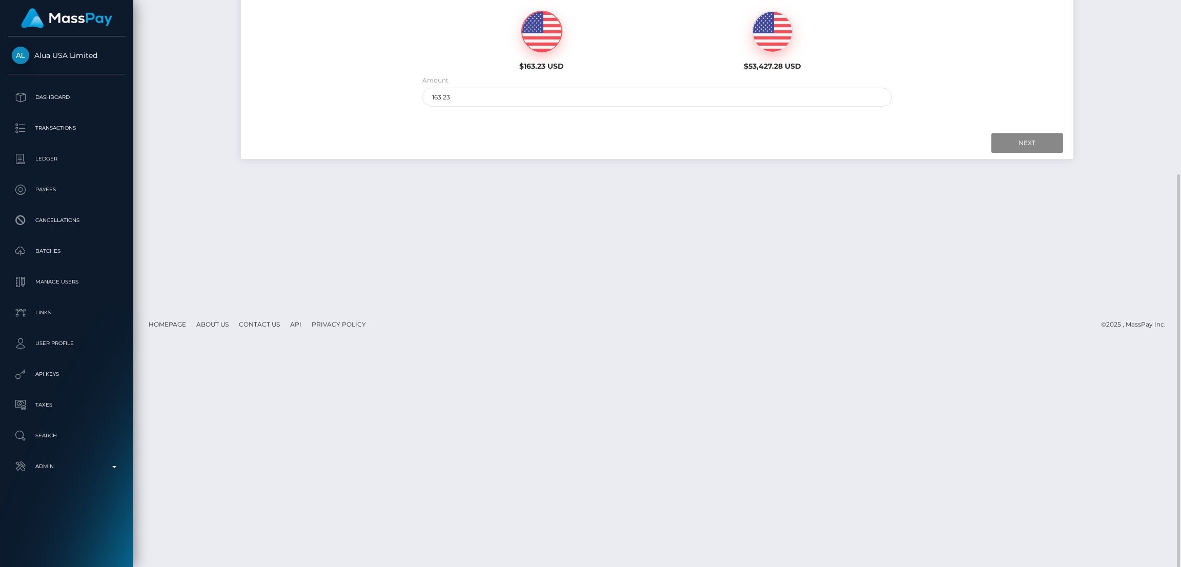
scroll to position [0, 0]
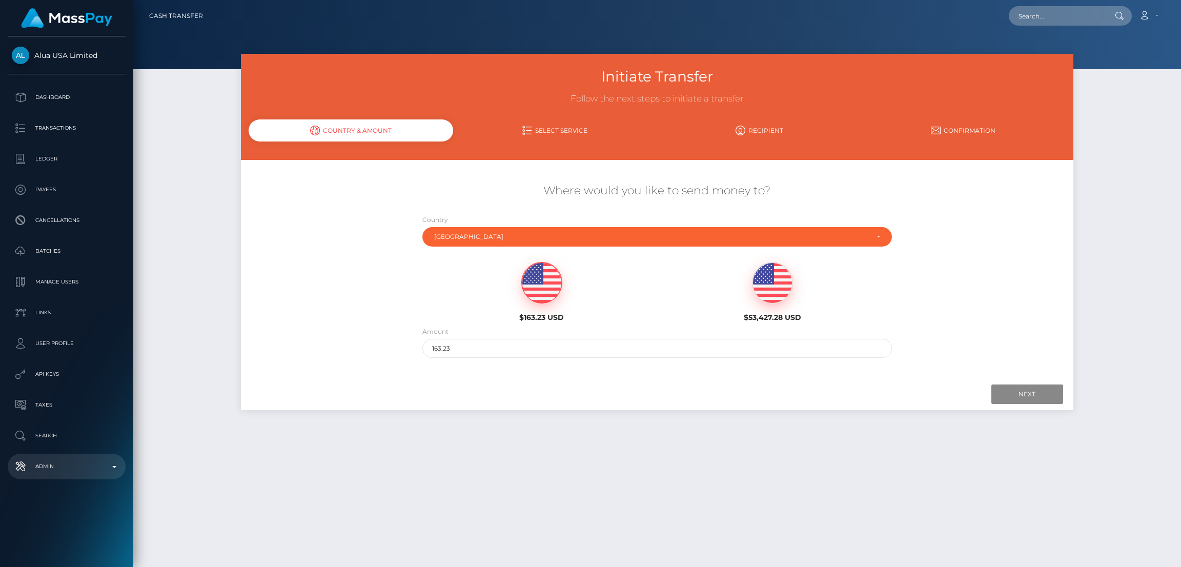
click at [50, 468] on p "Admin" at bounding box center [67, 466] width 110 height 15
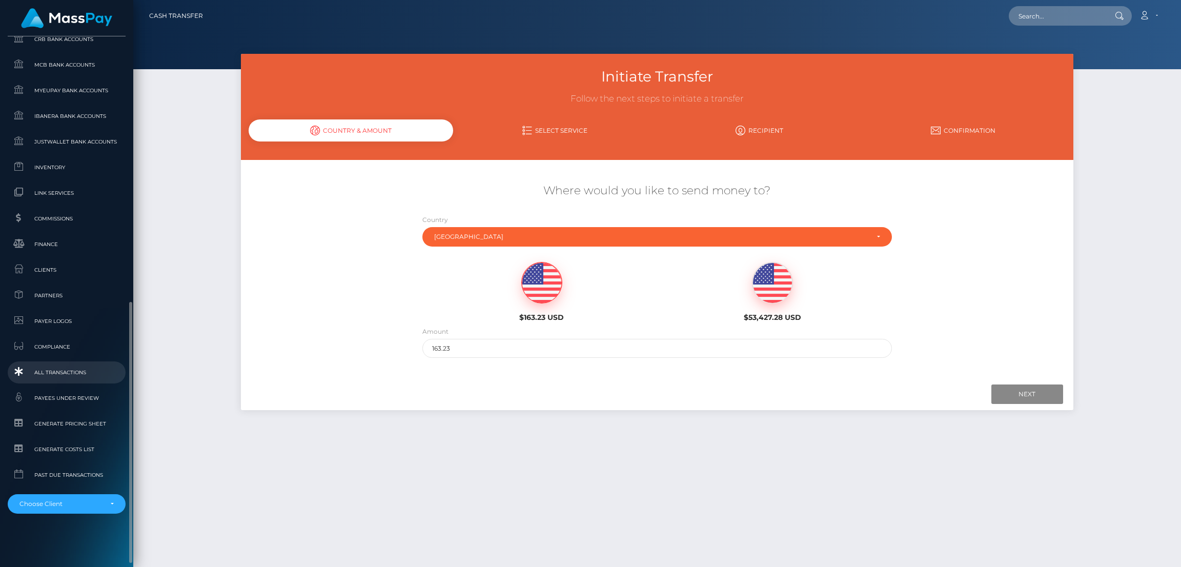
scroll to position [540, 0]
click at [50, 495] on div "Choose Client" at bounding box center [67, 501] width 118 height 19
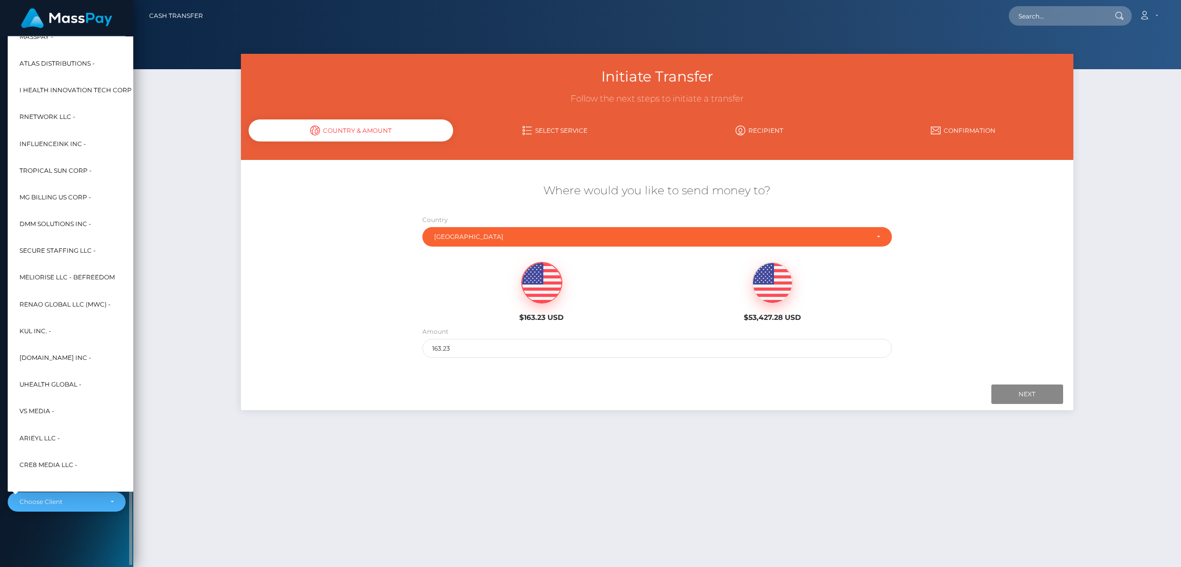
scroll to position [267, 0]
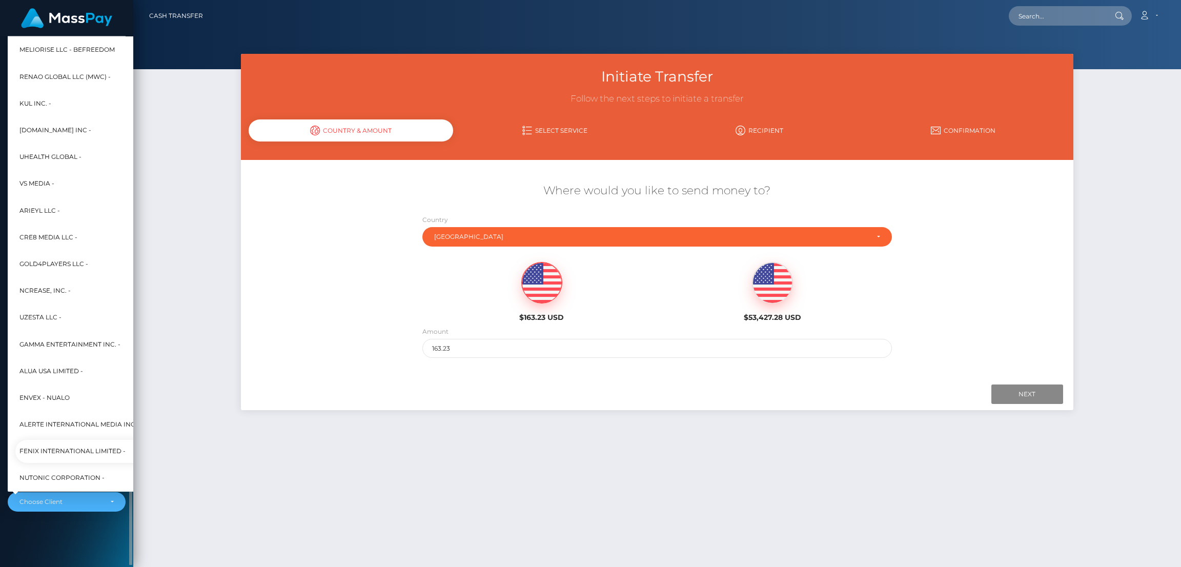
click at [61, 450] on span "Fenix International Limited -" at bounding box center [72, 451] width 106 height 13
select select "26"
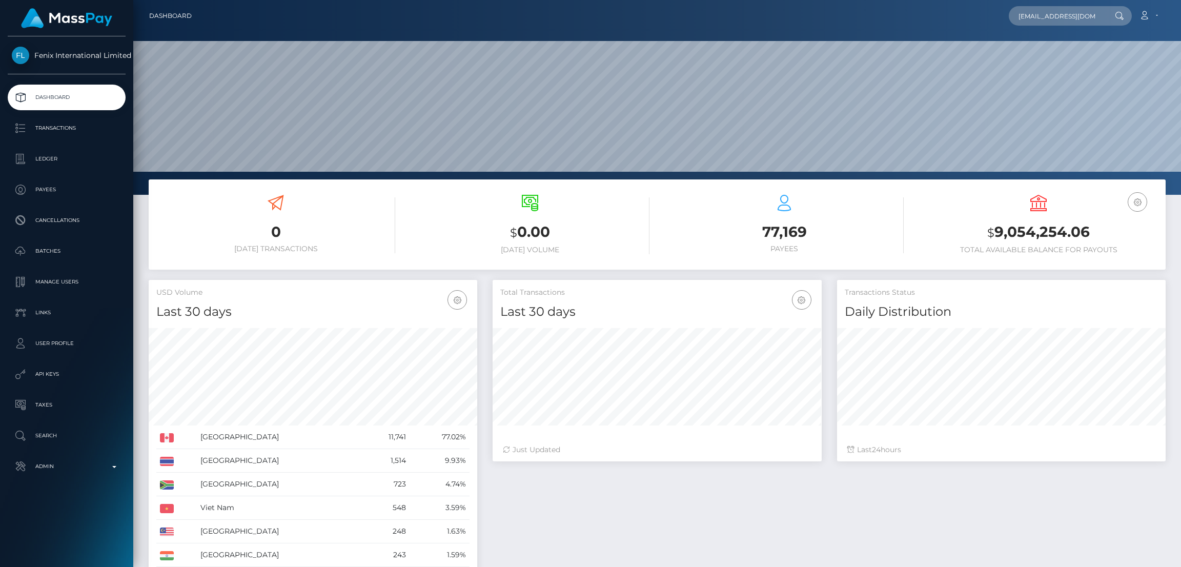
scroll to position [182, 329]
type input "[EMAIL_ADDRESS][DOMAIN_NAME]"
click at [1041, 61] on link "Bakhramovich Musaev" at bounding box center [1050, 53] width 82 height 19
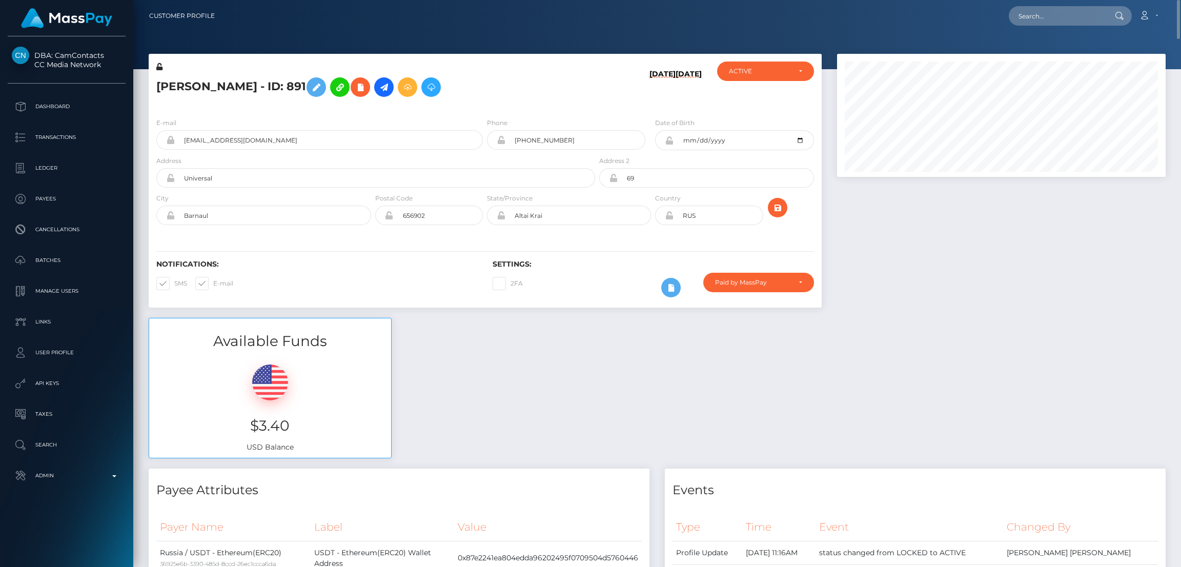
click at [479, 98] on h5 "Bakhramovich Musaev - ID: 891" at bounding box center [372, 87] width 433 height 30
click at [437, 88] on icon at bounding box center [431, 87] width 12 height 13
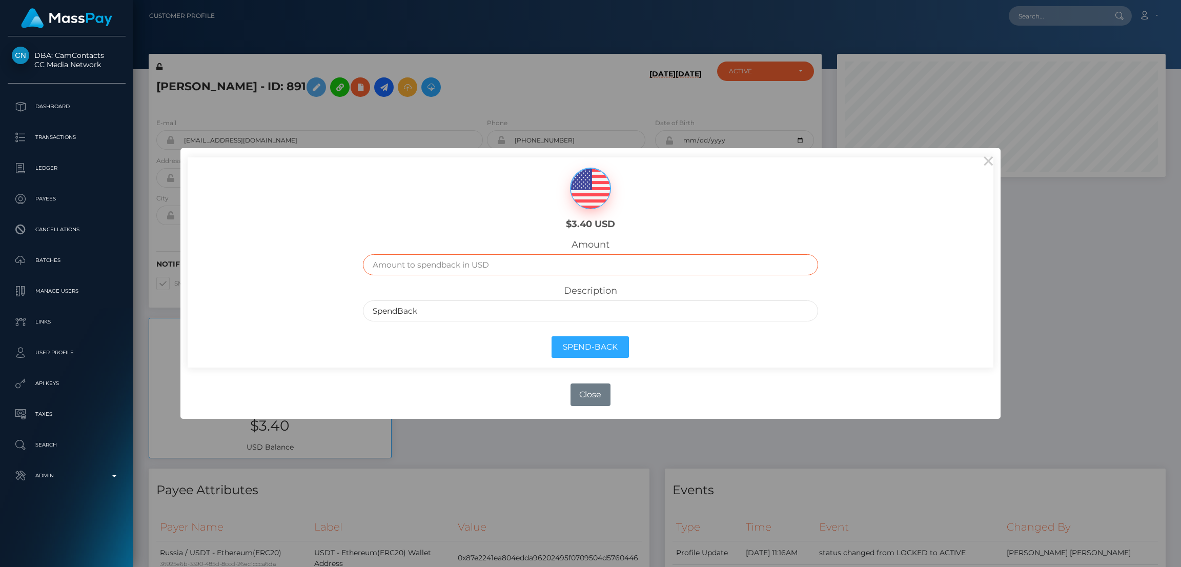
click at [540, 267] on input "text" at bounding box center [590, 264] width 455 height 21
type input "3.4"
click at [608, 341] on button "Spend-Back" at bounding box center [590, 347] width 77 height 22
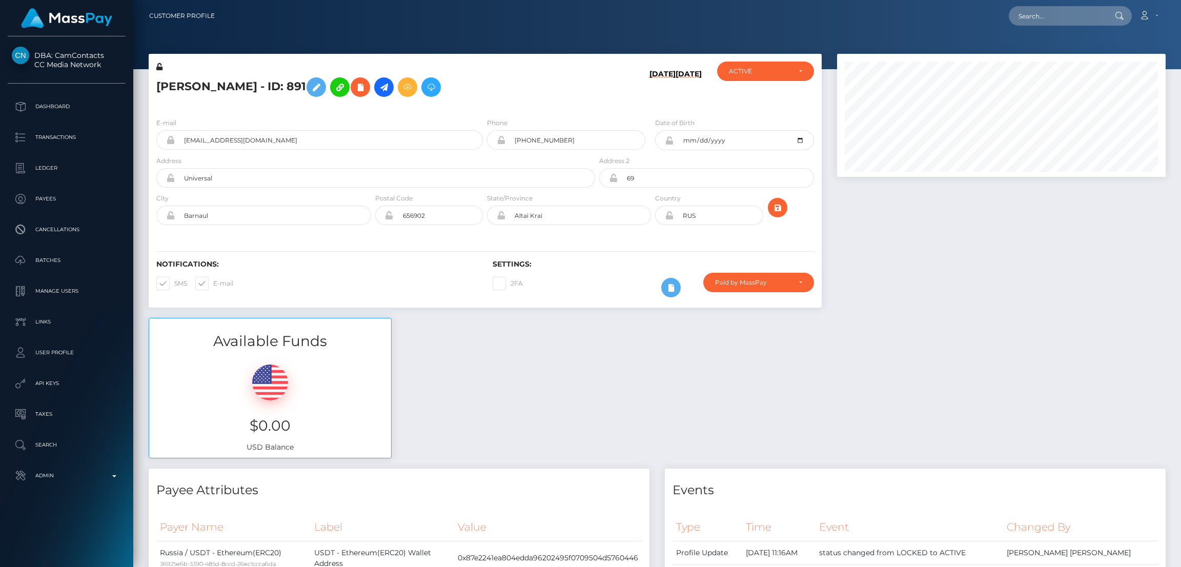
scroll to position [123, 329]
click at [1070, 22] on input "text" at bounding box center [1057, 15] width 96 height 19
paste input "vschuetz.mail@gmail.com"
type input "vschuetz.mail@gmail.com"
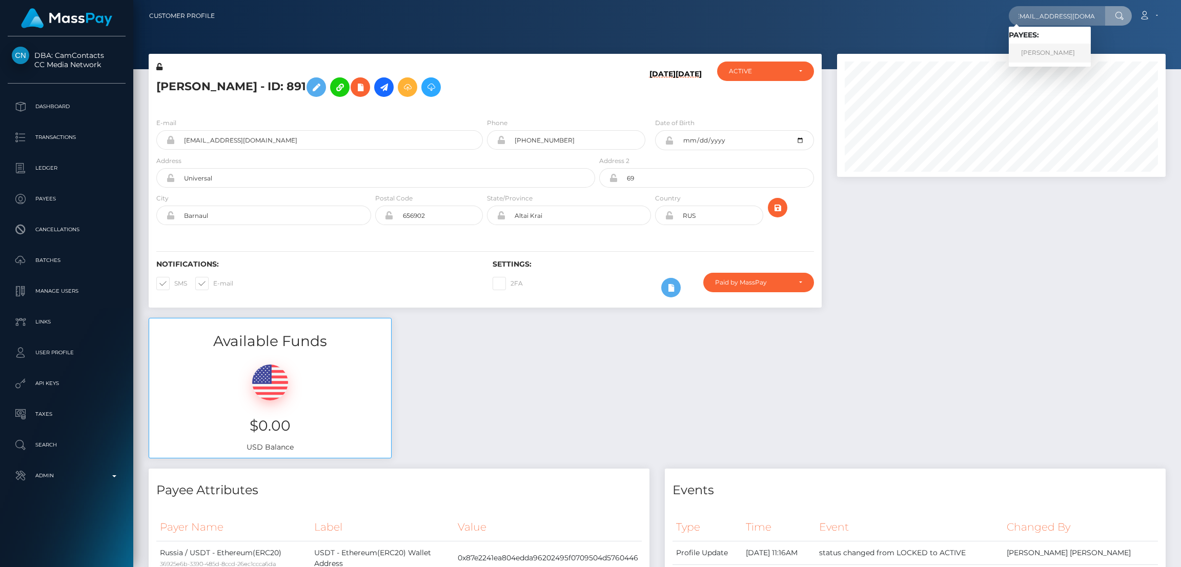
click at [1063, 53] on link "VANESSA SCHUTZ" at bounding box center [1050, 53] width 82 height 19
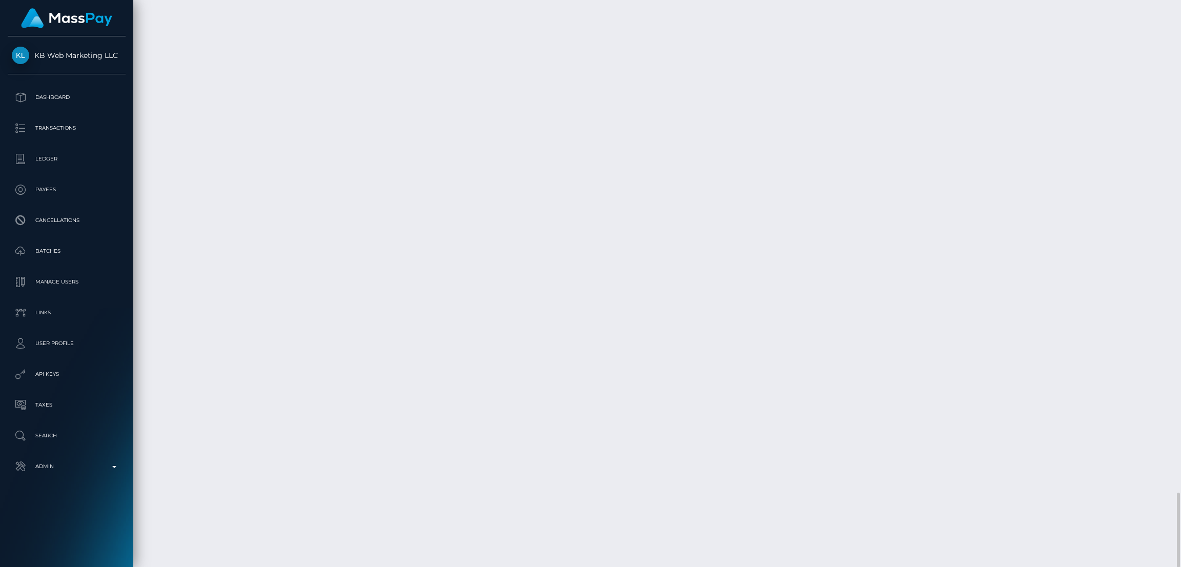
scroll to position [123, 329]
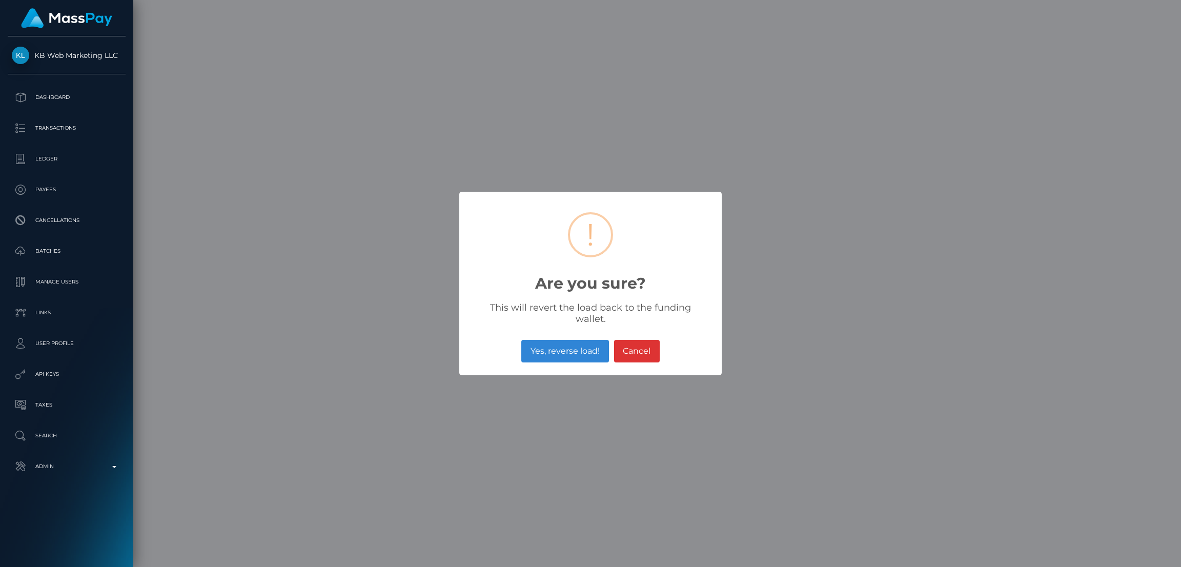
click at [566, 337] on div "Yes, reverse load! No Cancel" at bounding box center [590, 351] width 263 height 28
click at [567, 345] on button "Yes, reverse load!" at bounding box center [564, 351] width 87 height 23
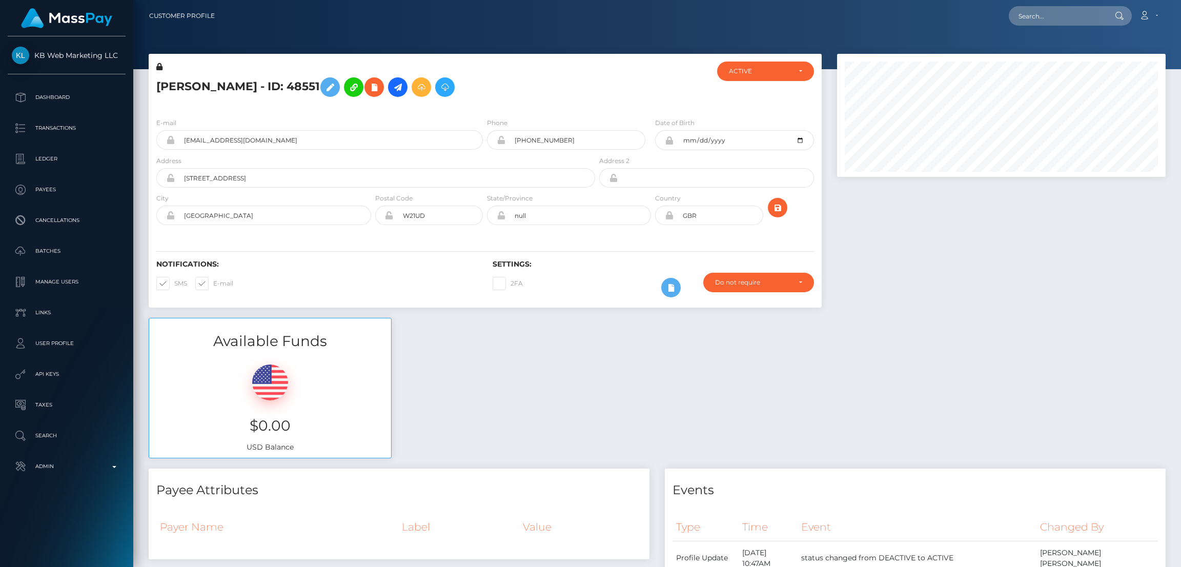
scroll to position [123, 329]
